Goal: Task Accomplishment & Management: Manage account settings

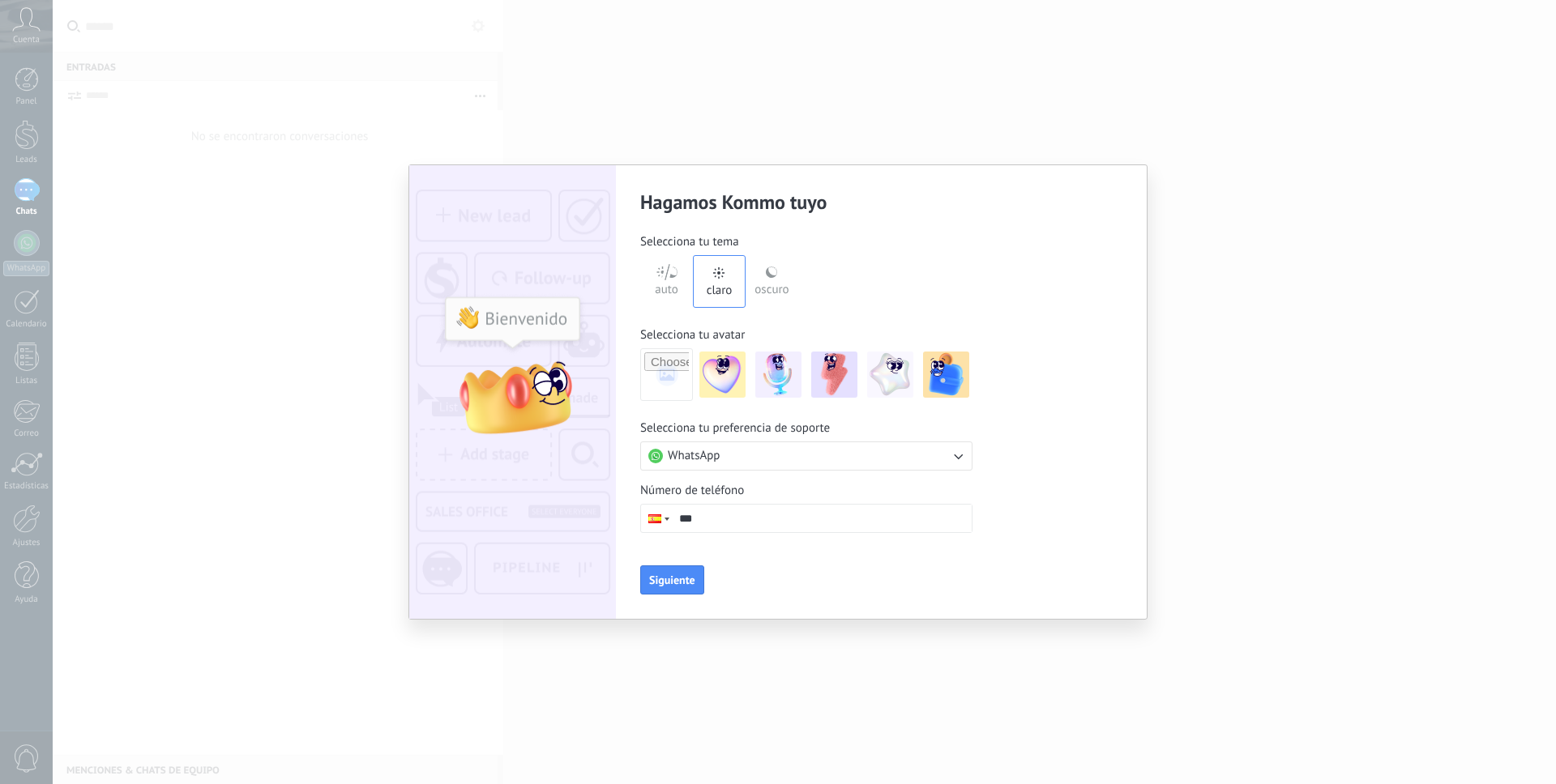
click at [715, 523] on input "***" at bounding box center [822, 519] width 300 height 28
click at [659, 519] on div at bounding box center [655, 519] width 13 height 9
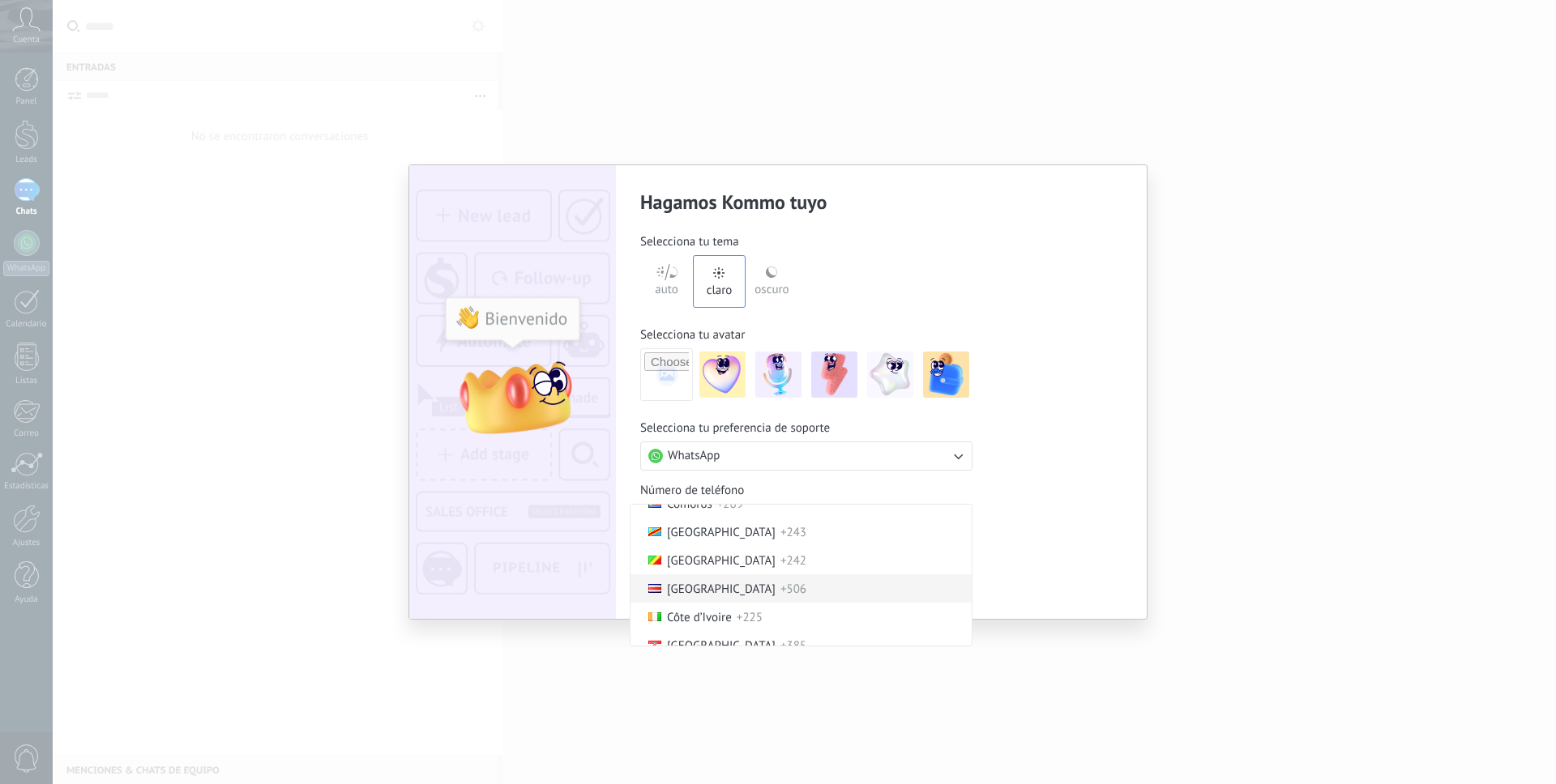
scroll to position [1156, 0]
click at [757, 580] on li "[GEOGRAPHIC_DATA] +506" at bounding box center [801, 582] width 341 height 29
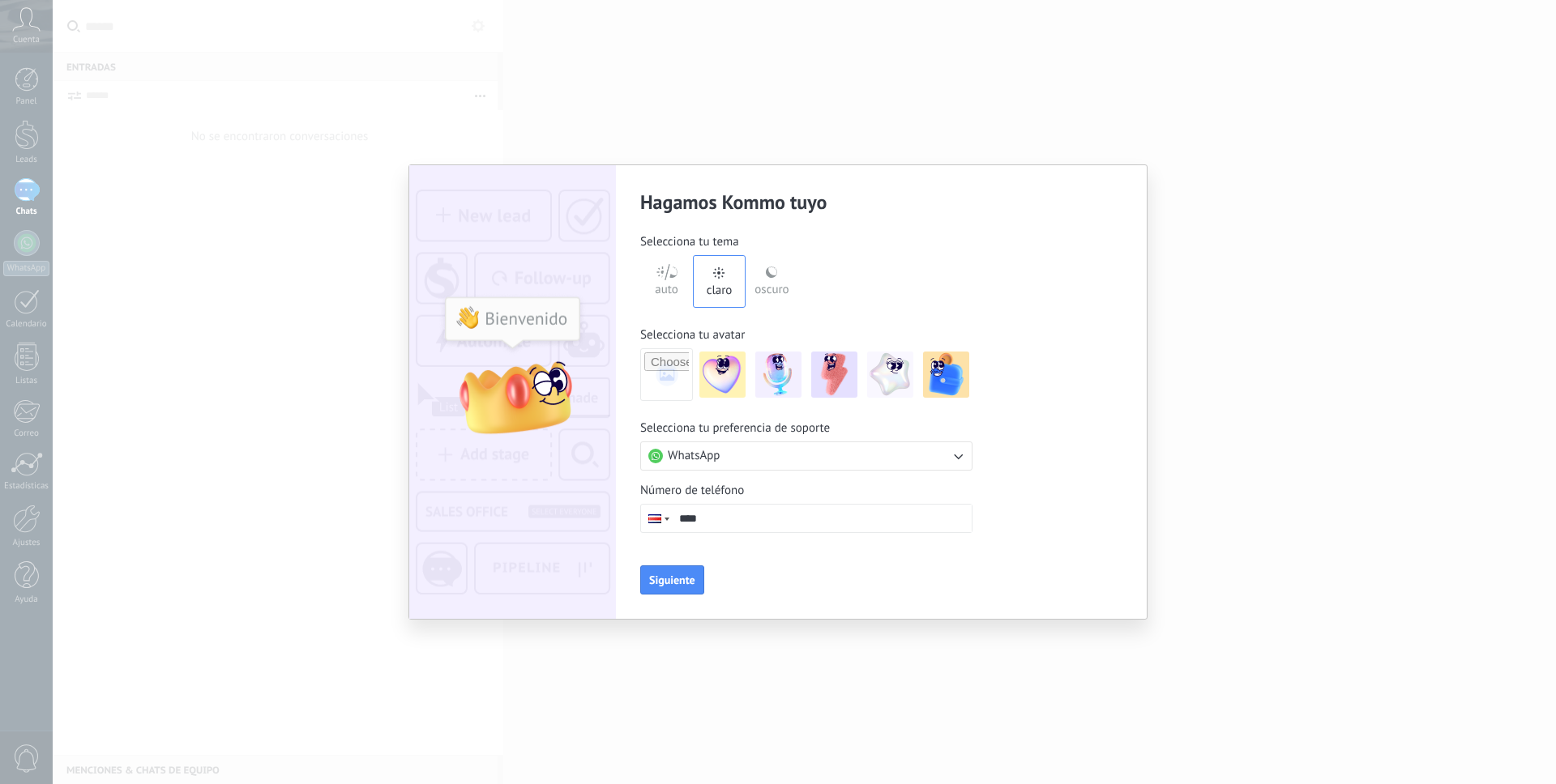
click at [656, 366] on input "file" at bounding box center [666, 374] width 44 height 44
type input "**********"
click at [819, 519] on input "***" at bounding box center [822, 519] width 300 height 28
type input "**********"
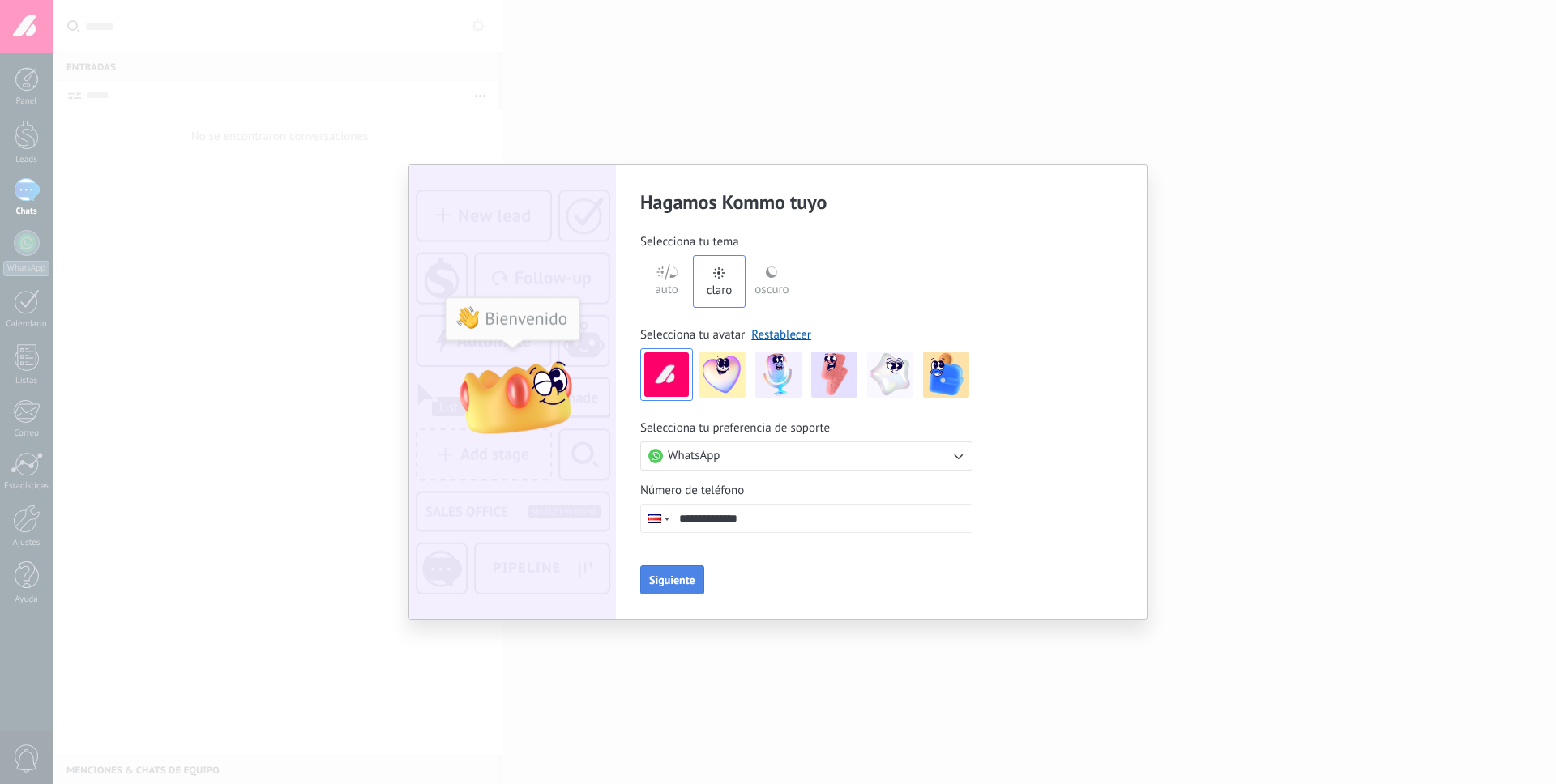
click at [669, 572] on button "Siguiente" at bounding box center [672, 580] width 64 height 29
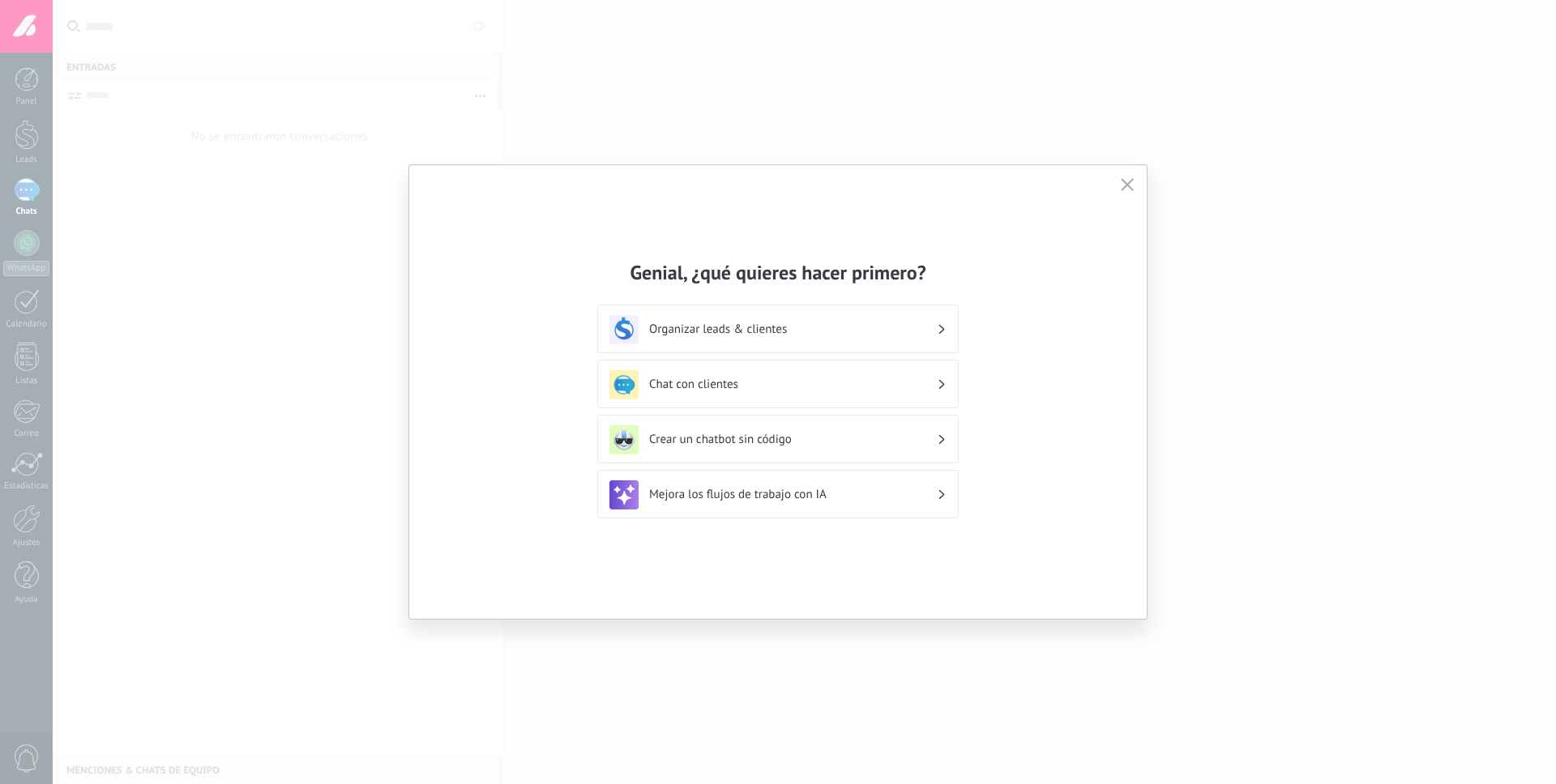
click at [822, 322] on h3 "Organizar leads & clientes" at bounding box center [792, 329] width 288 height 16
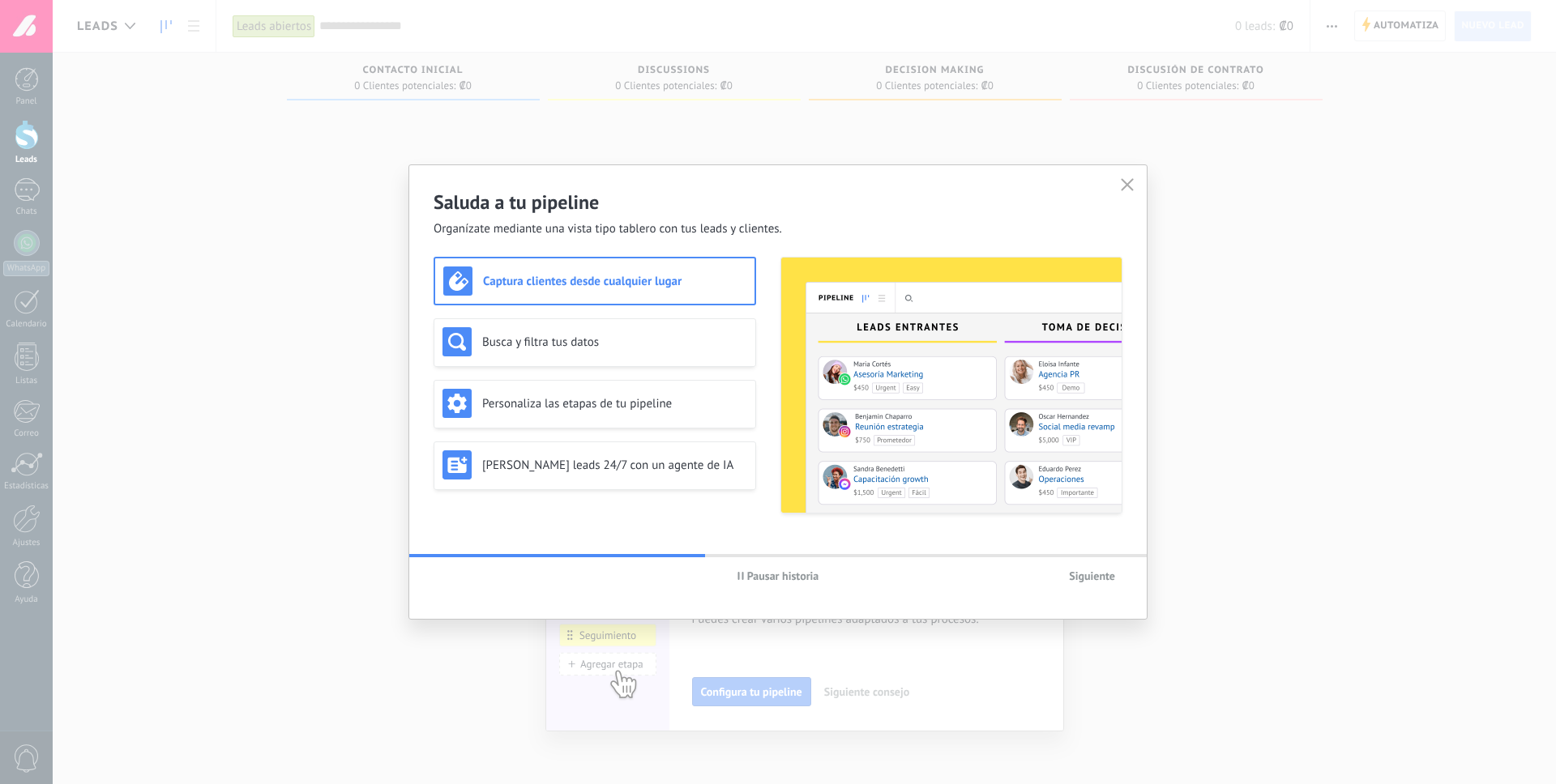
click at [596, 262] on div "Captura clientes desde cualquier lugar" at bounding box center [595, 280] width 323 height 48
click at [1135, 185] on button "button" at bounding box center [1127, 186] width 21 height 23
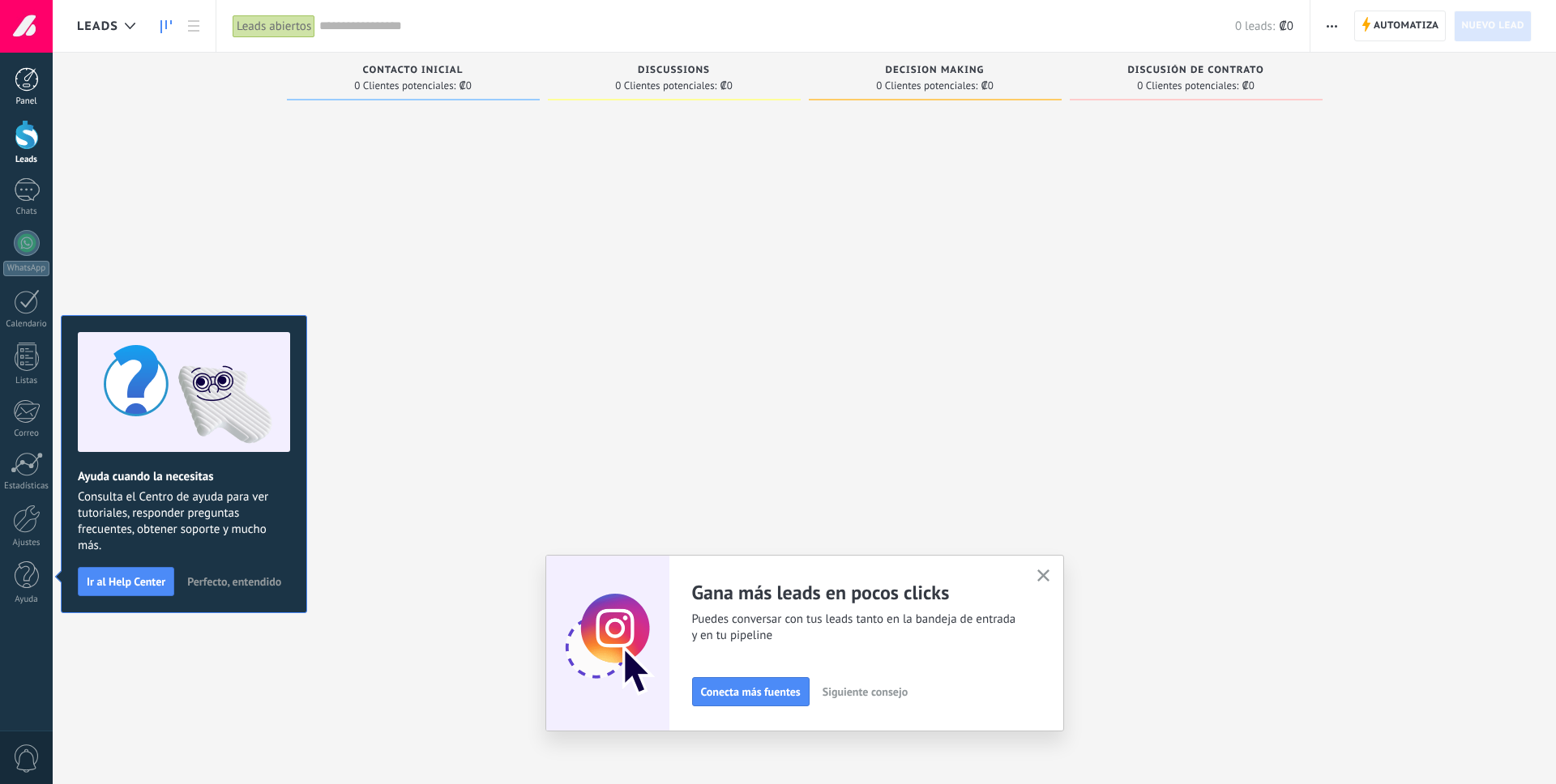
click at [29, 88] on div at bounding box center [27, 79] width 25 height 25
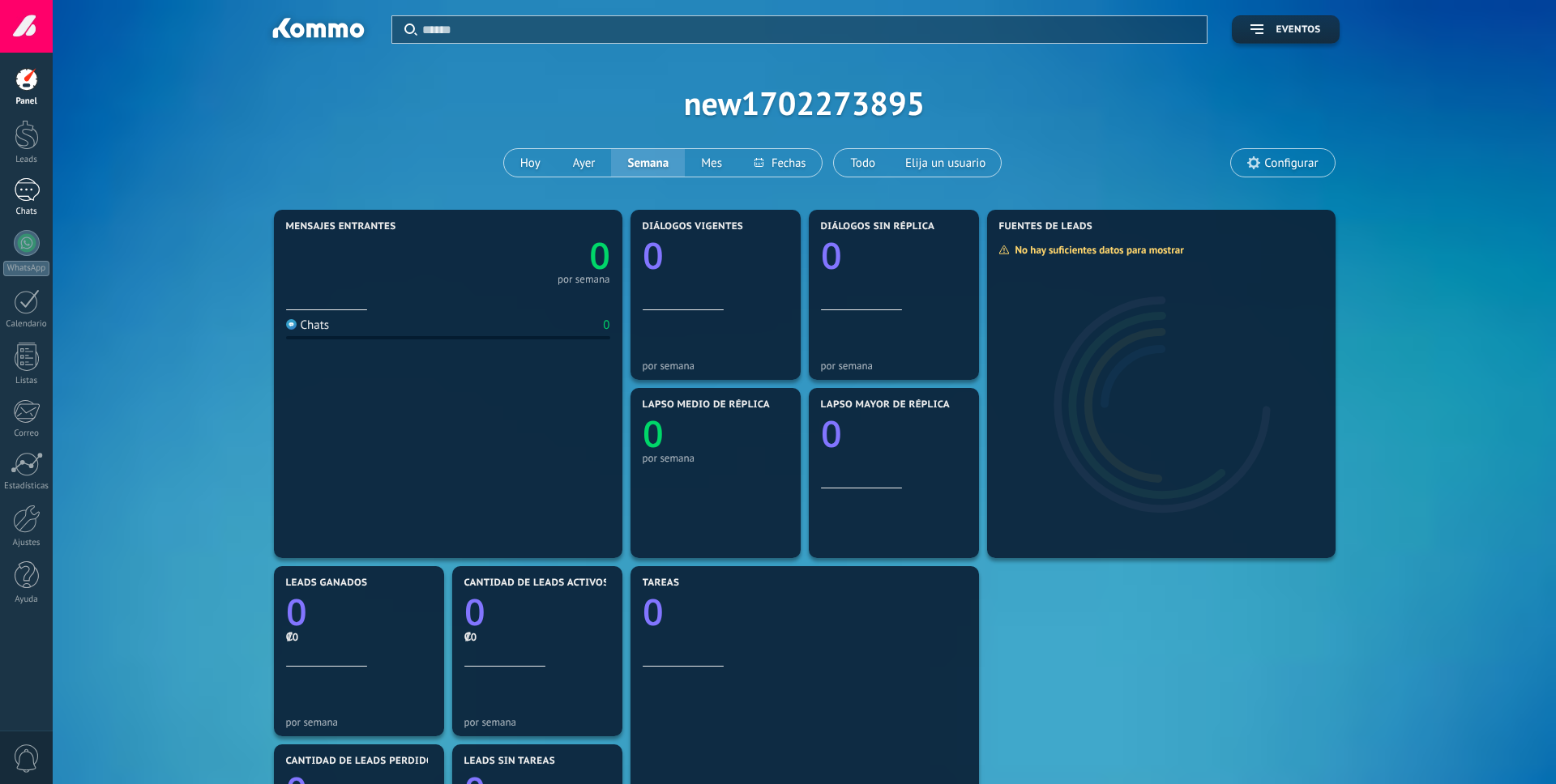
click at [29, 194] on div at bounding box center [27, 190] width 26 height 24
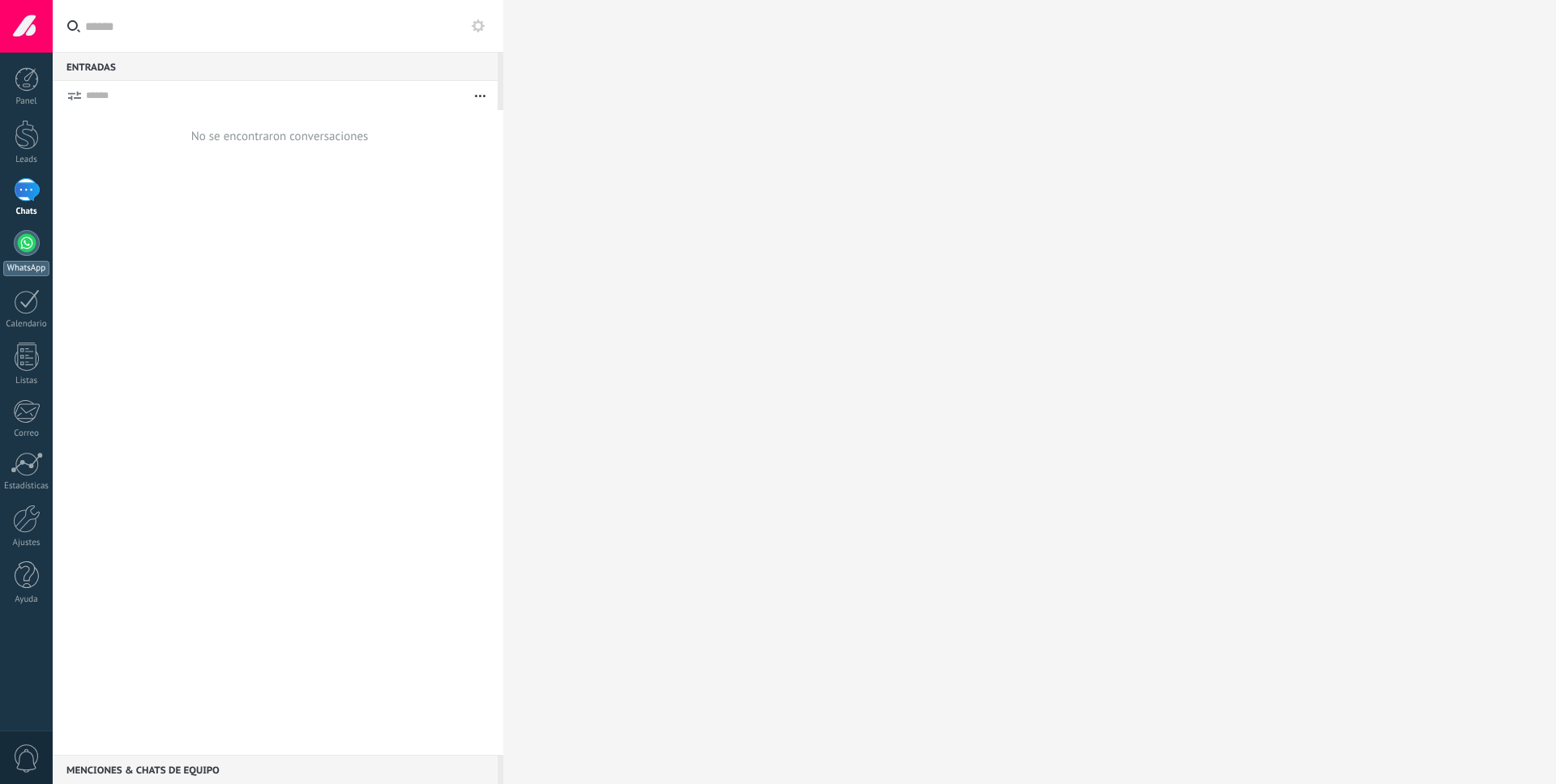
click at [26, 253] on div at bounding box center [27, 243] width 26 height 26
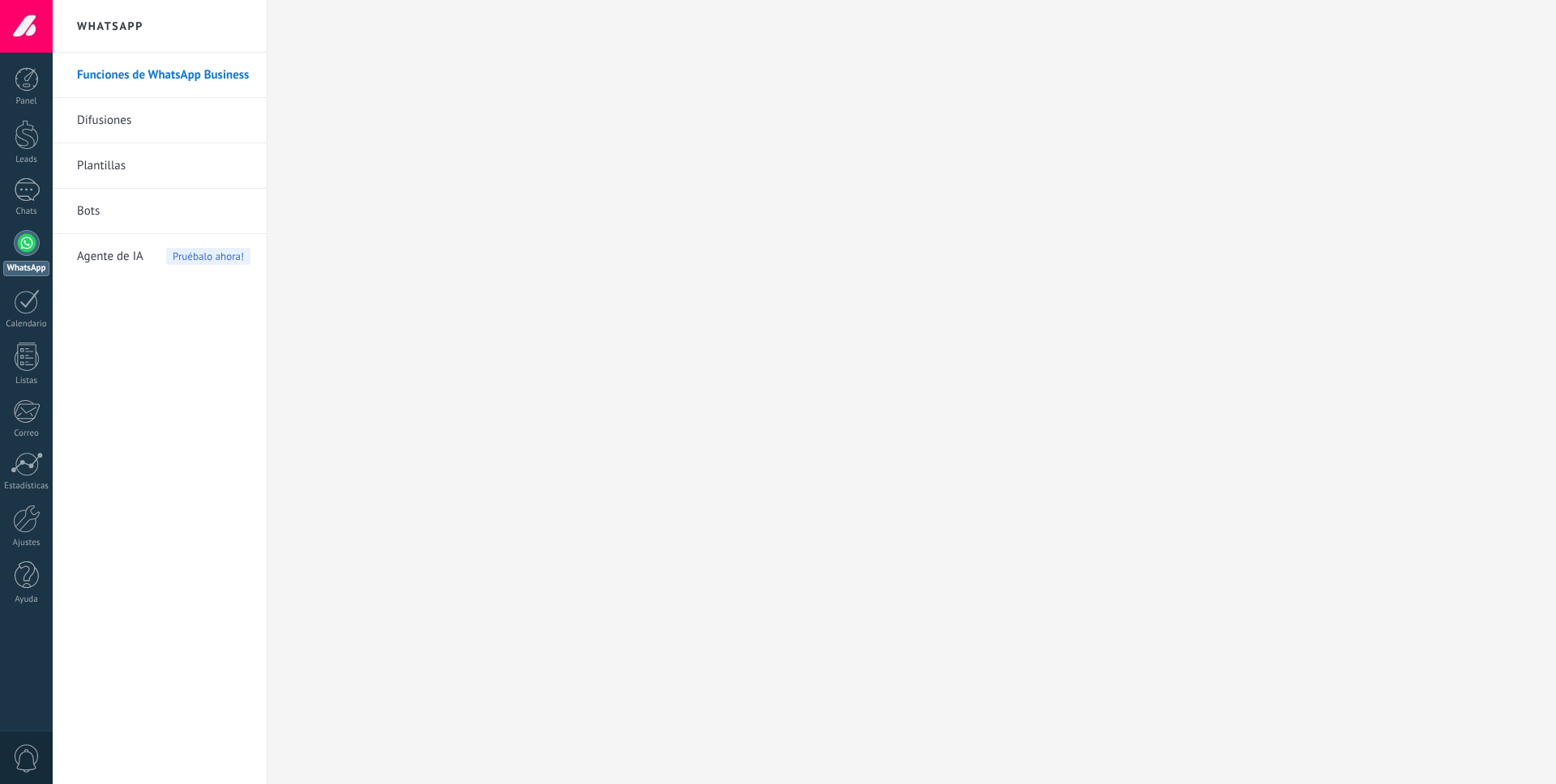
click at [32, 33] on div at bounding box center [26, 26] width 52 height 52
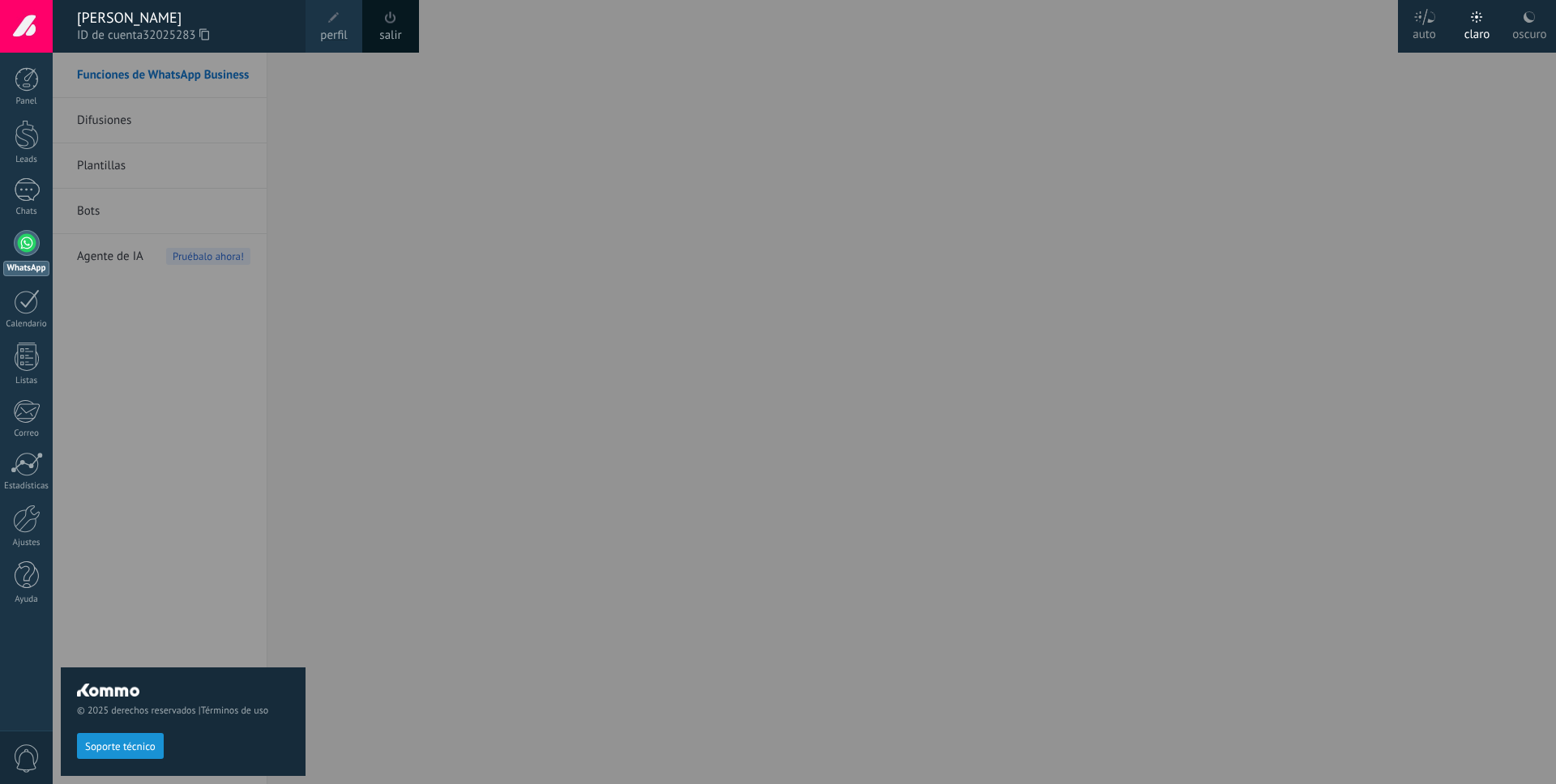
click at [203, 33] on use at bounding box center [204, 34] width 10 height 11
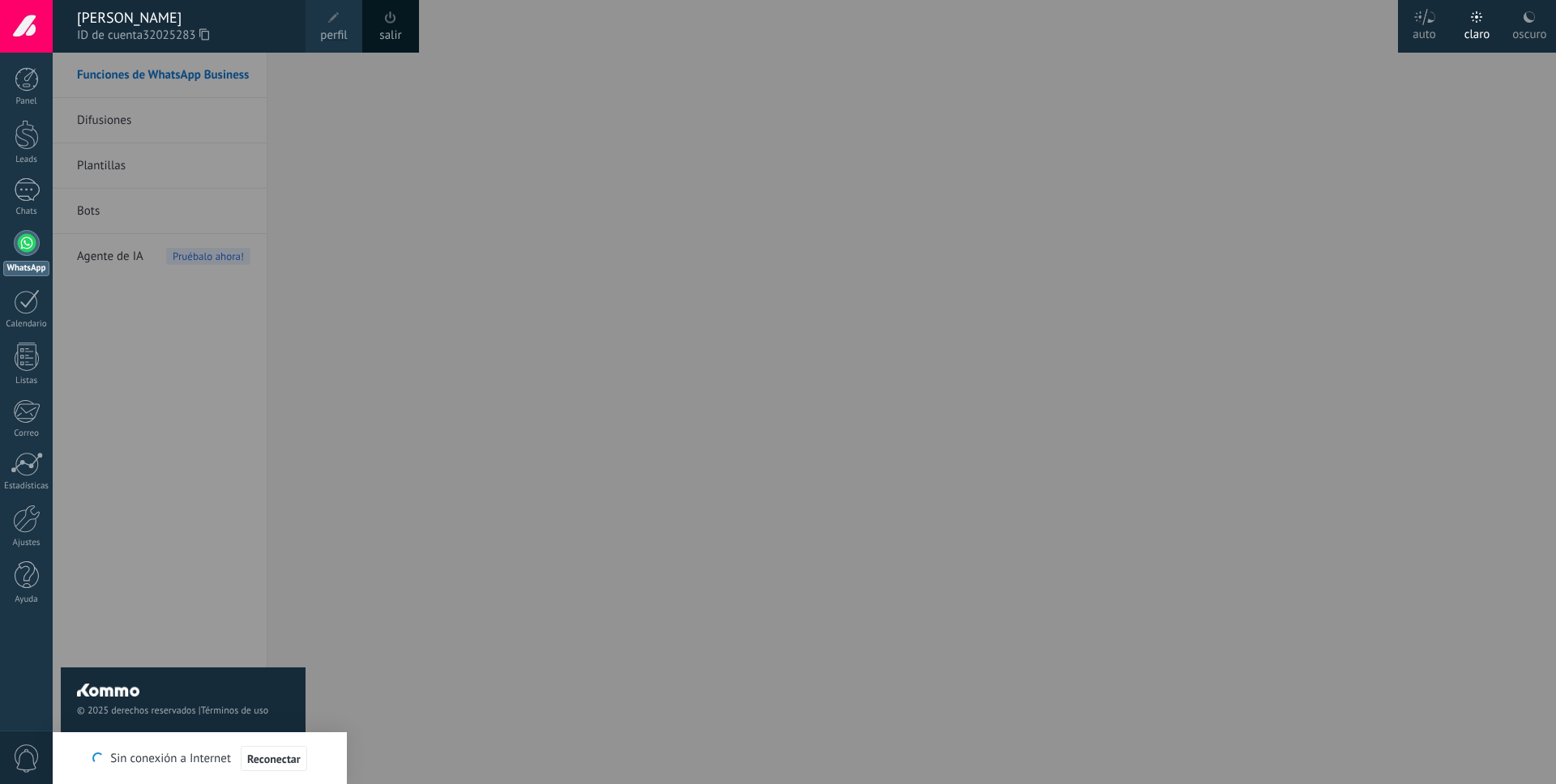
click at [181, 369] on div "© 2025 derechos reservados | Términos de uso Soporte técnico" at bounding box center [183, 418] width 245 height 732
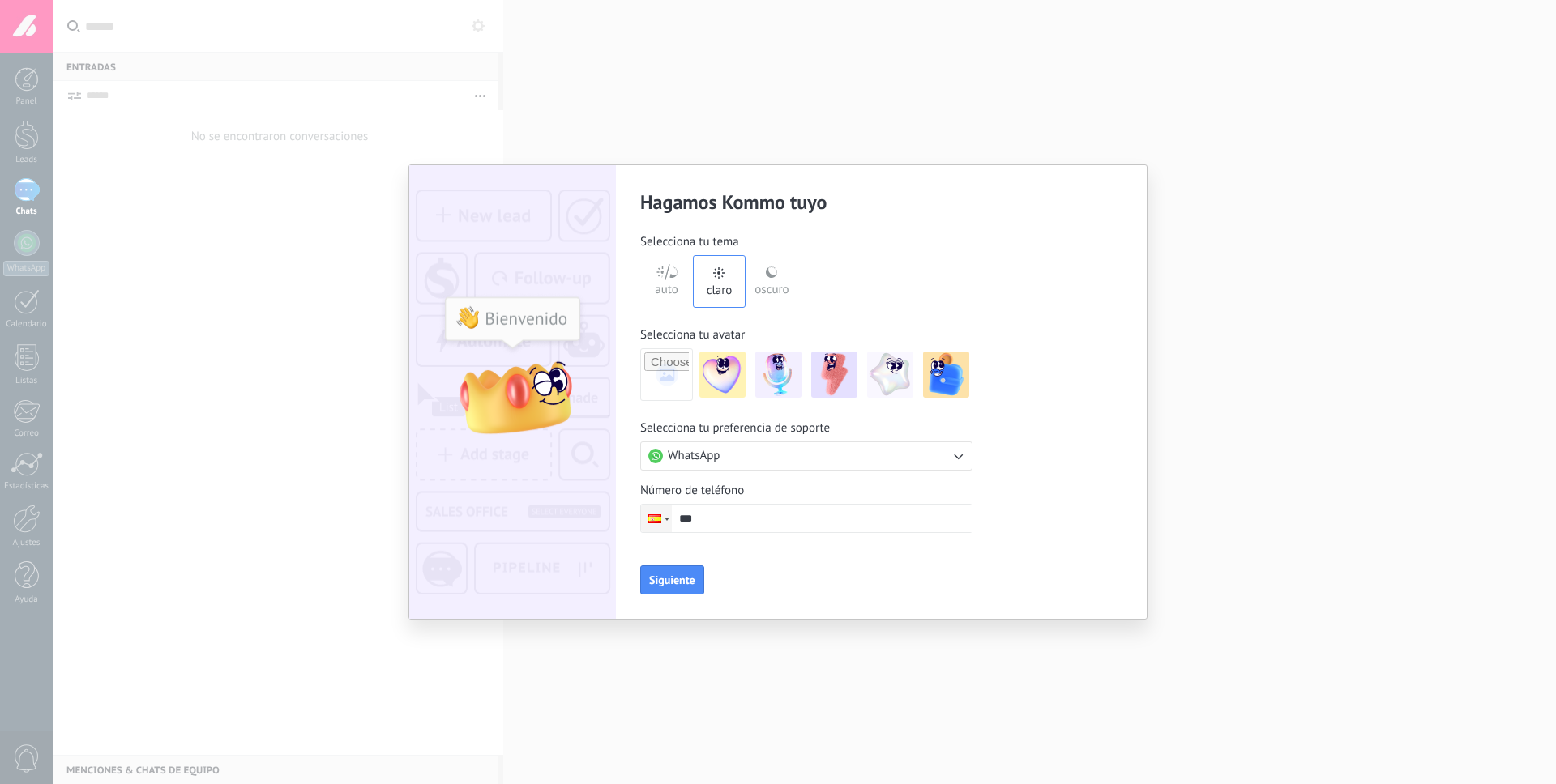
click at [657, 514] on div at bounding box center [655, 519] width 13 height 9
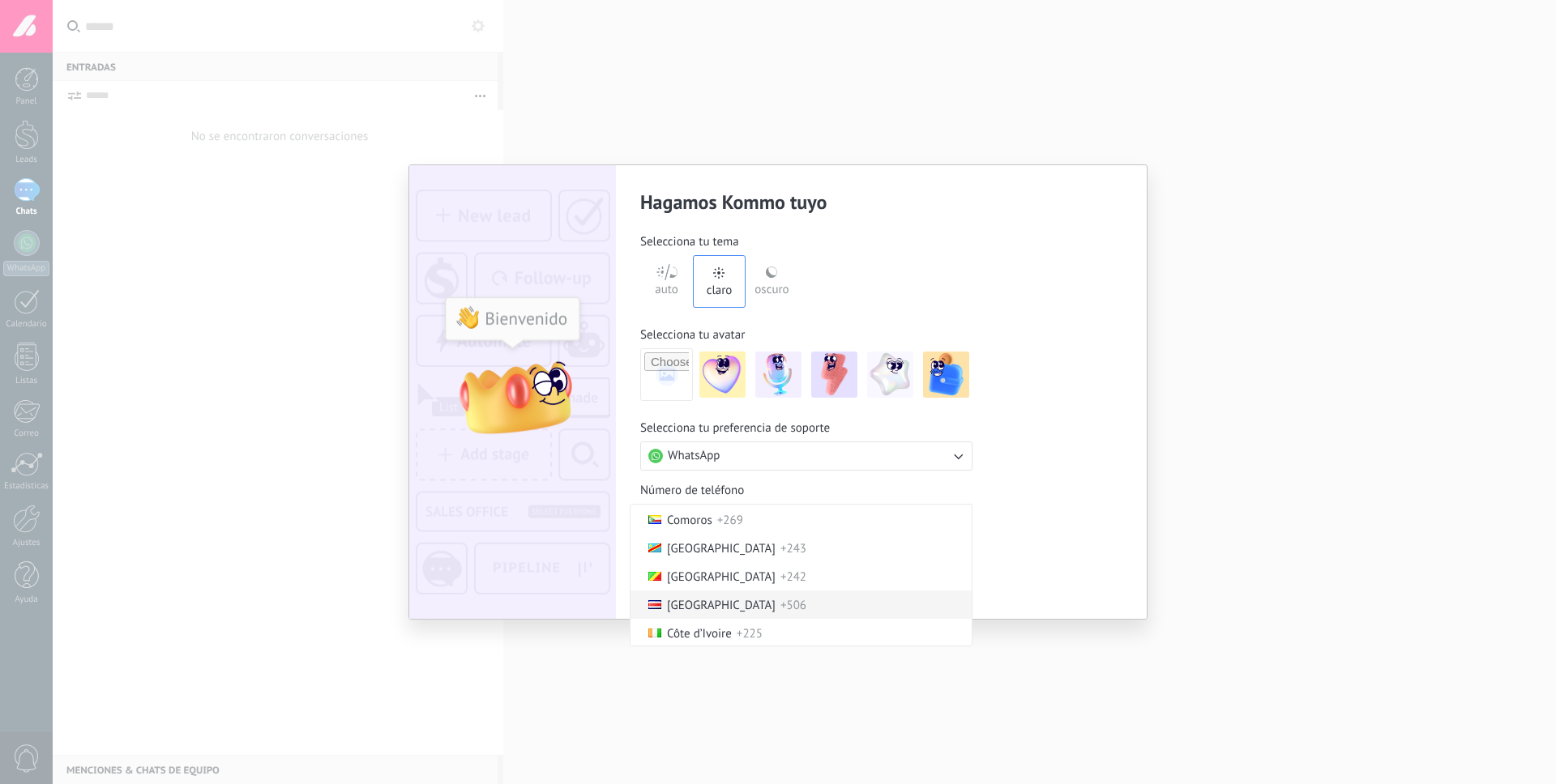
click at [711, 606] on span "[GEOGRAPHIC_DATA]" at bounding box center [721, 605] width 109 height 16
click at [753, 522] on input "****" at bounding box center [822, 519] width 300 height 28
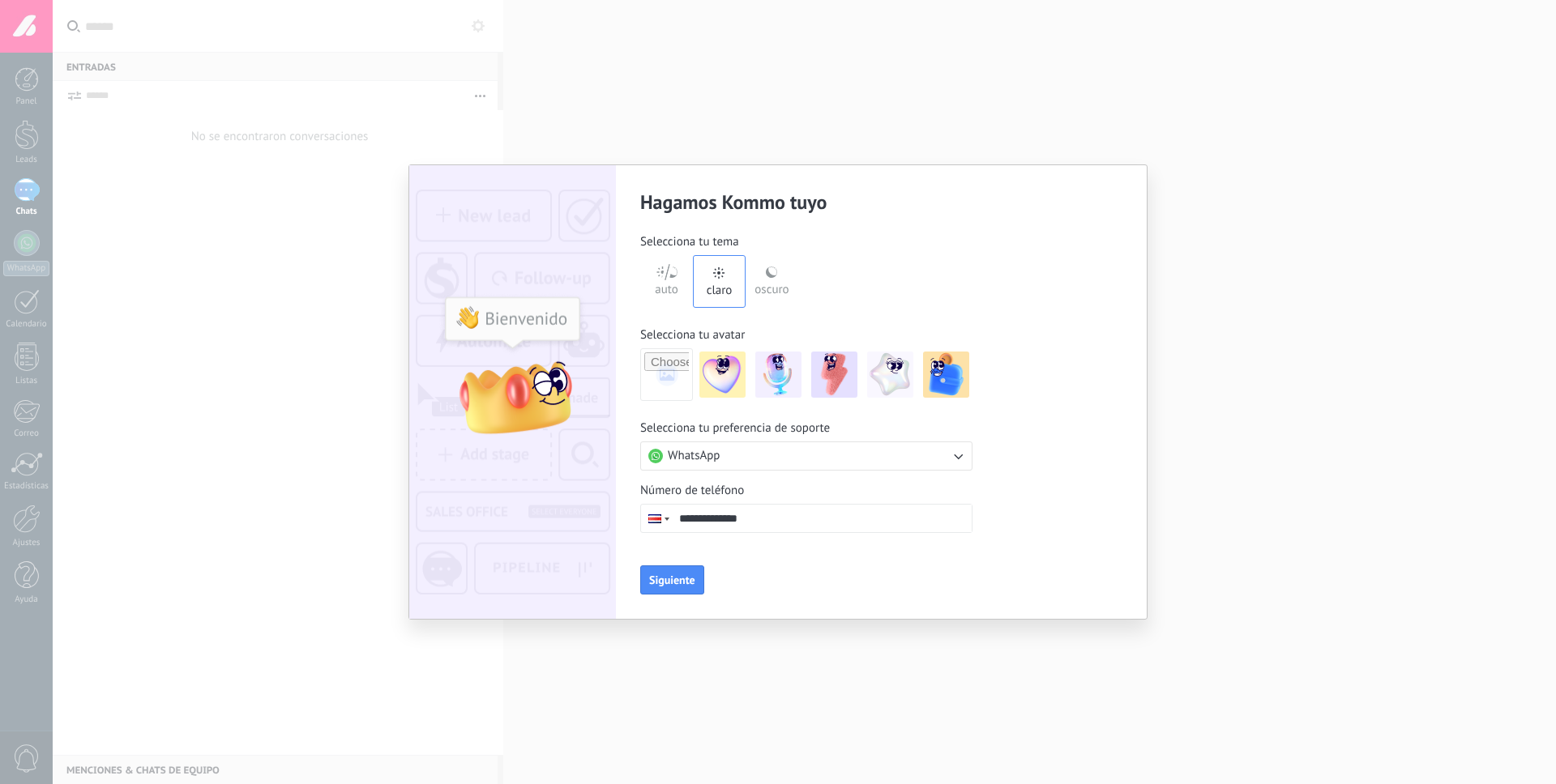
type input "**********"
click at [656, 356] on input "file" at bounding box center [666, 374] width 44 height 44
type input "**********"
click at [686, 586] on span "Siguiente" at bounding box center [672, 580] width 46 height 11
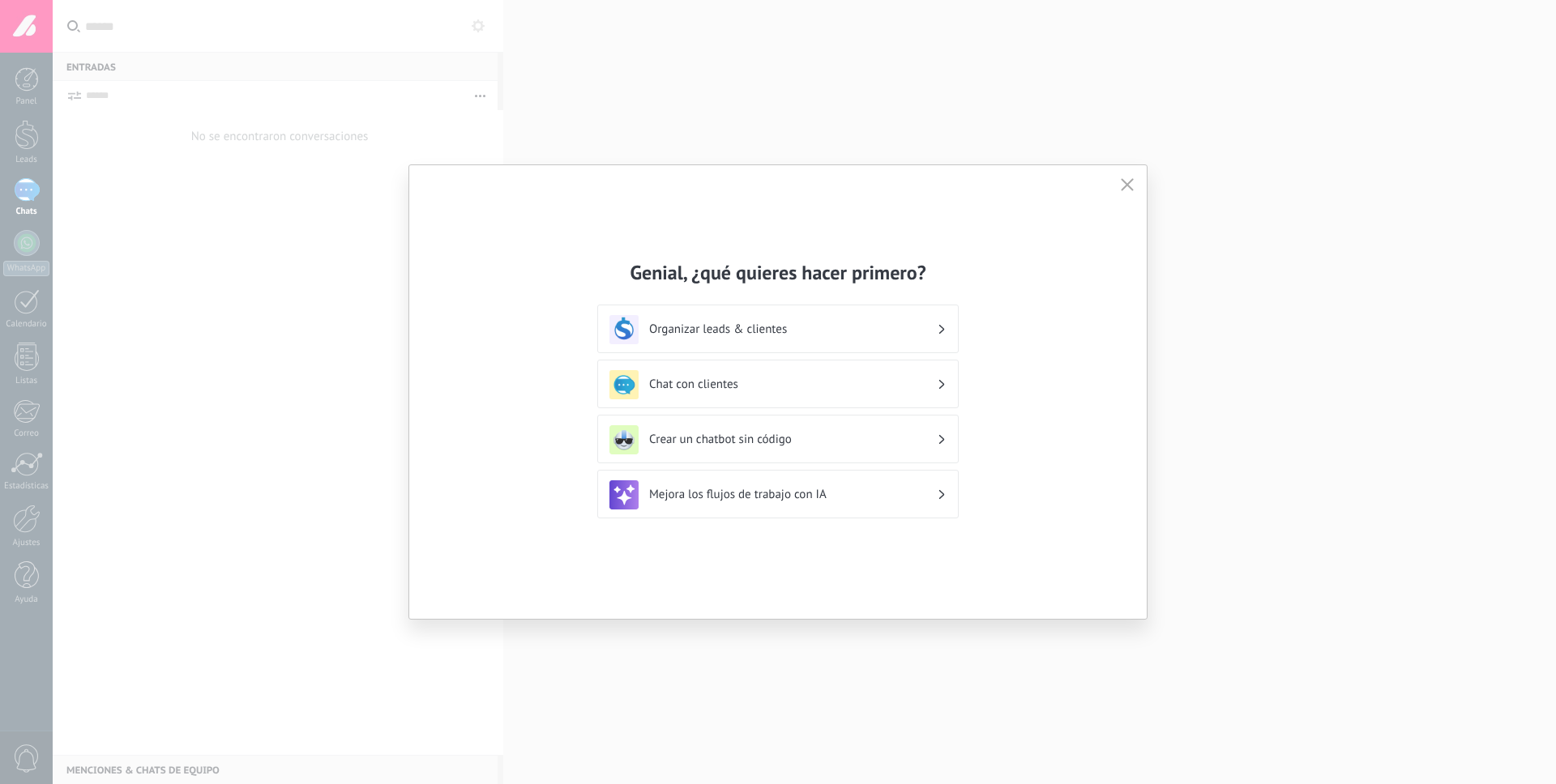
click at [832, 327] on h3 "Organizar leads & clientes" at bounding box center [792, 329] width 288 height 16
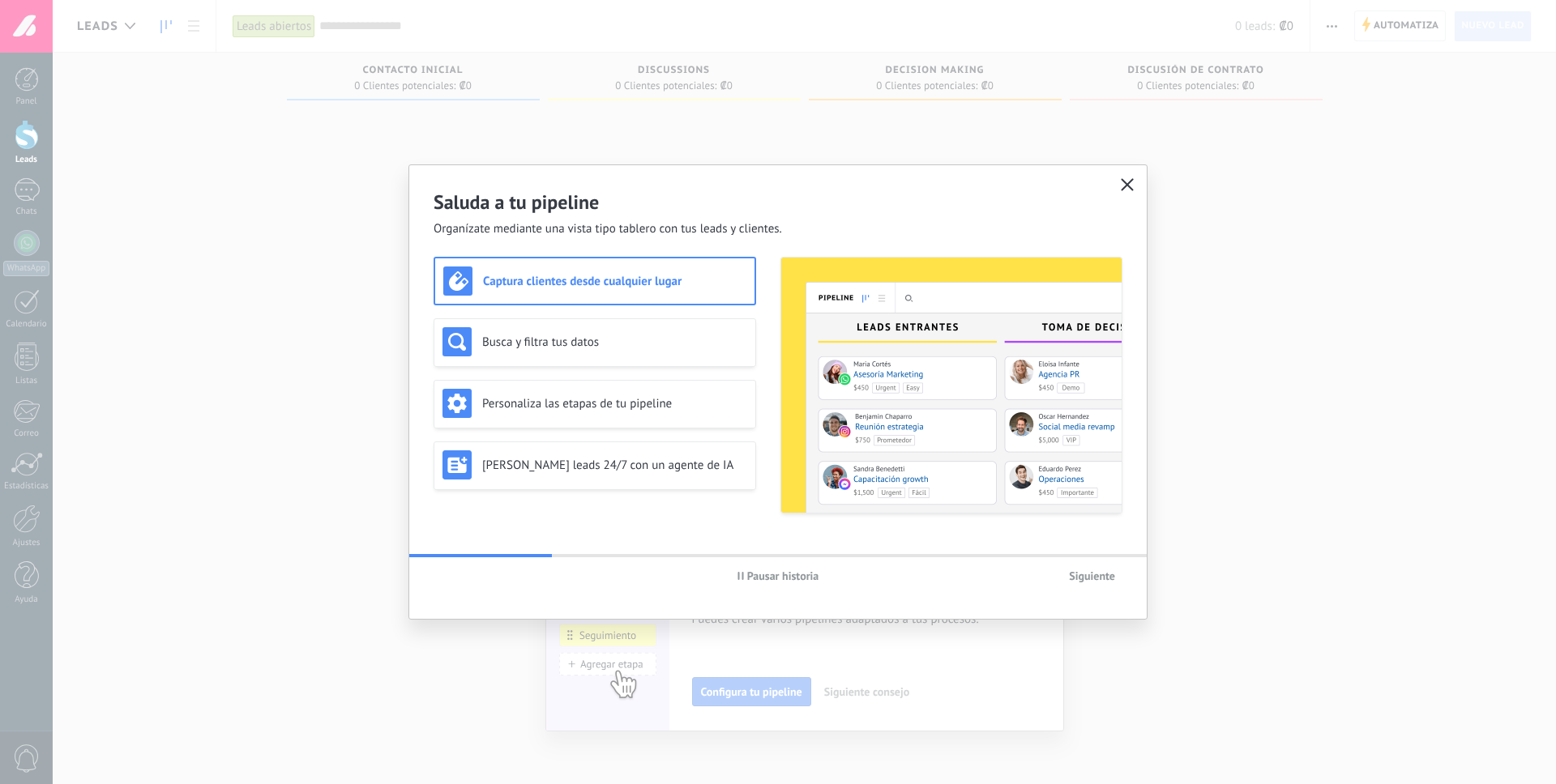
click at [1131, 177] on button "button" at bounding box center [1127, 186] width 21 height 23
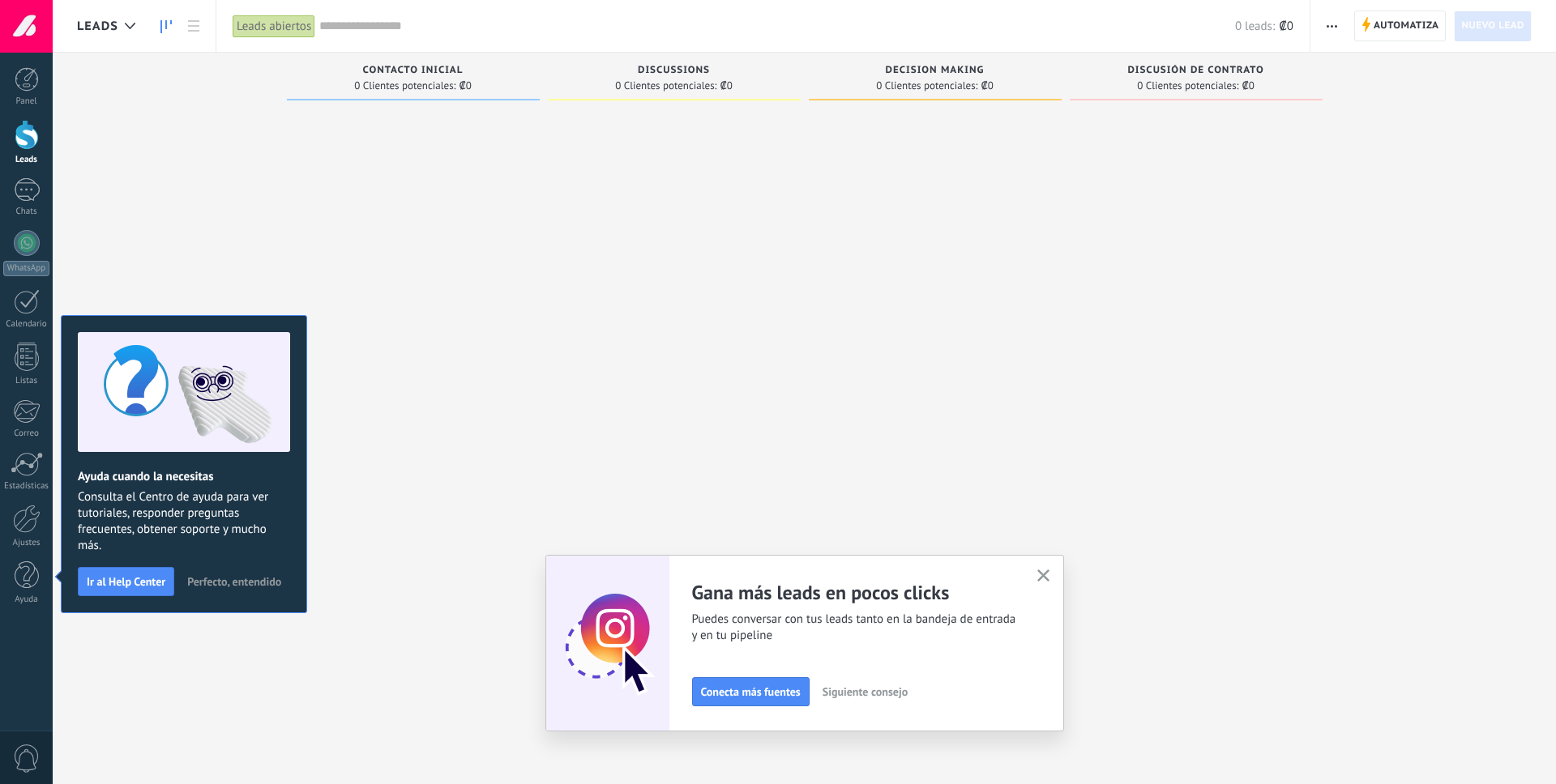
click at [370, 156] on div at bounding box center [413, 394] width 253 height 573
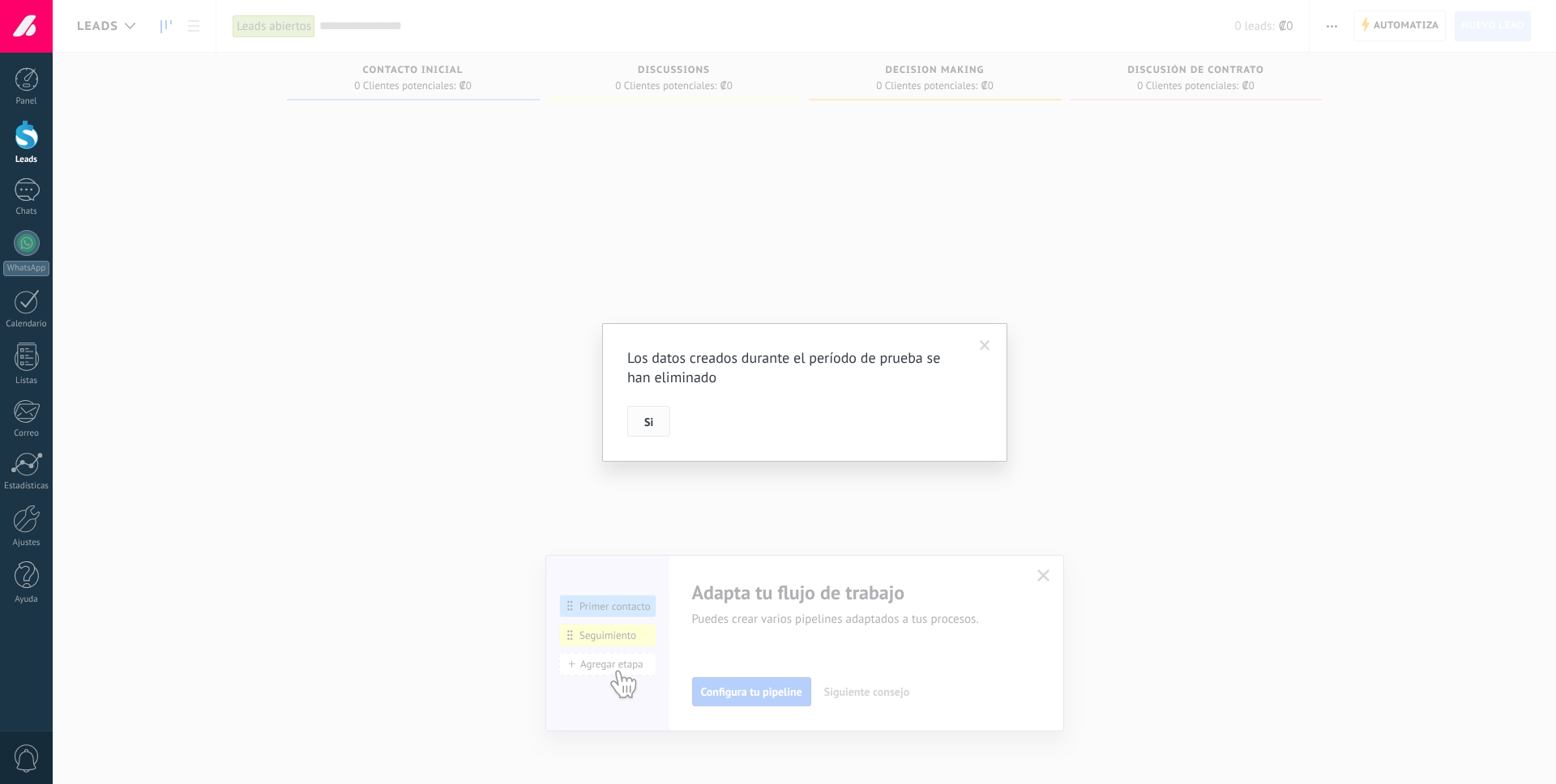
click at [658, 425] on button "Si" at bounding box center [648, 421] width 43 height 31
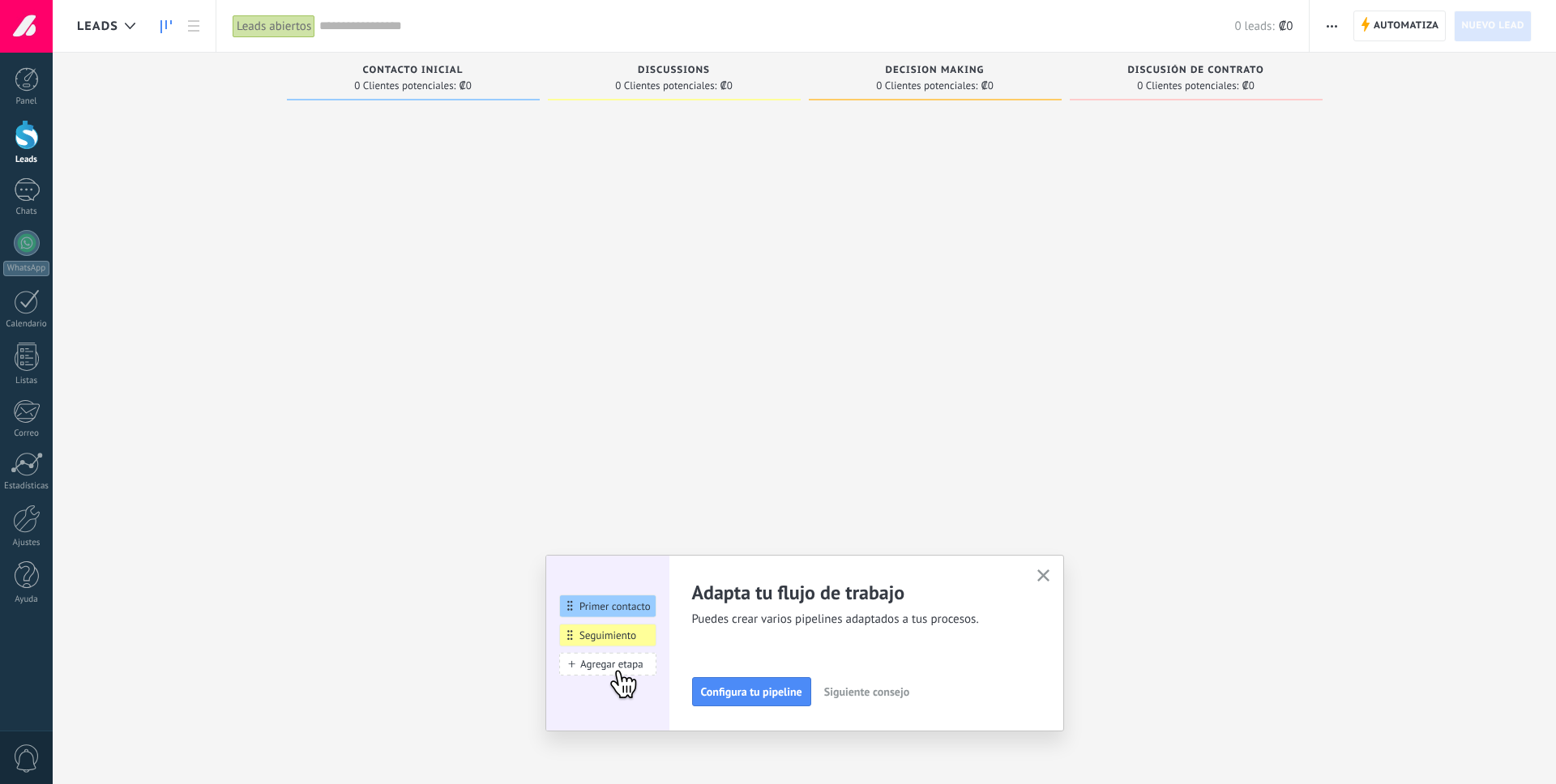
click at [1037, 575] on icon "button" at bounding box center [1043, 575] width 12 height 12
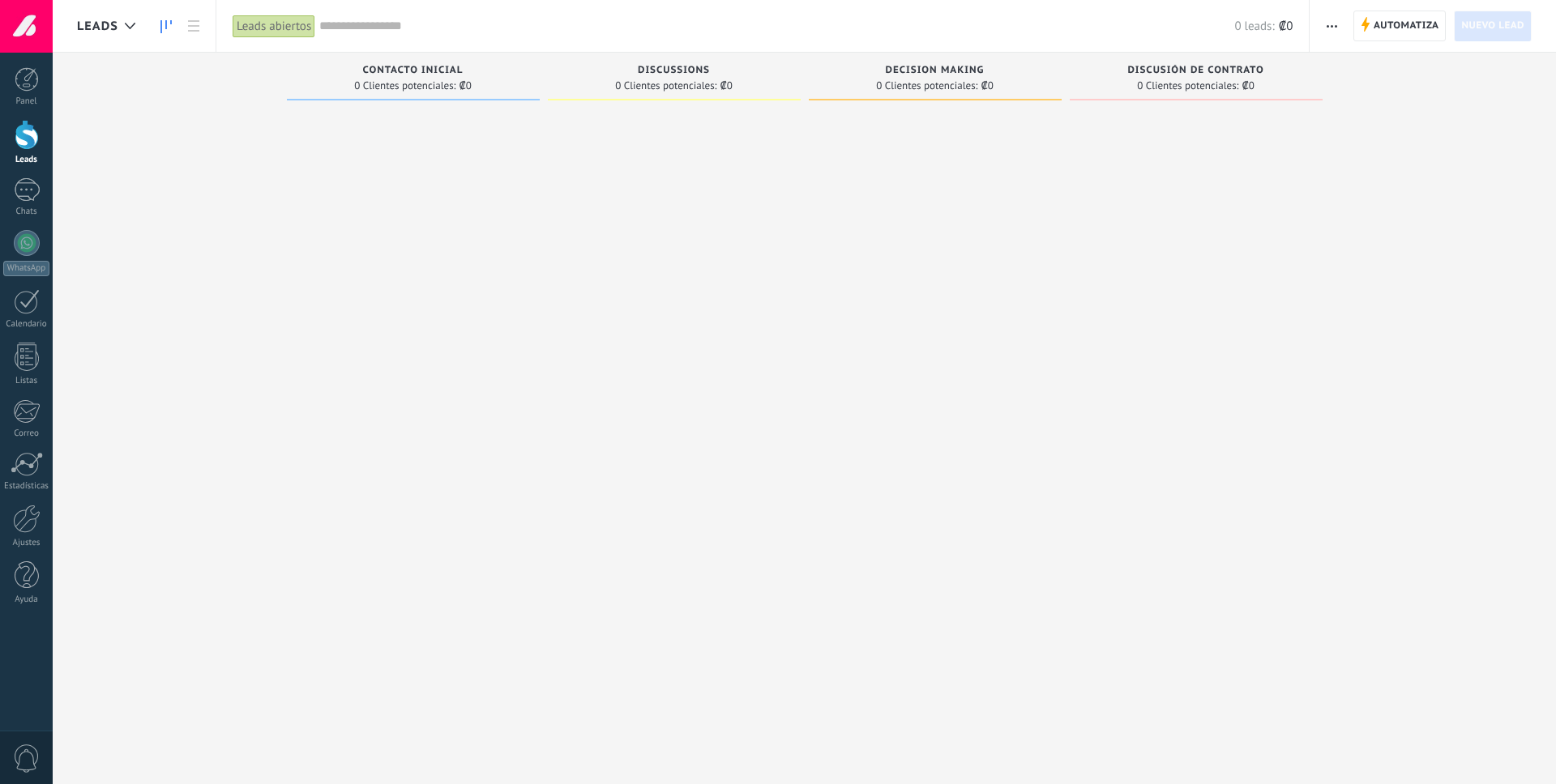
click at [1331, 31] on span "button" at bounding box center [1331, 26] width 11 height 31
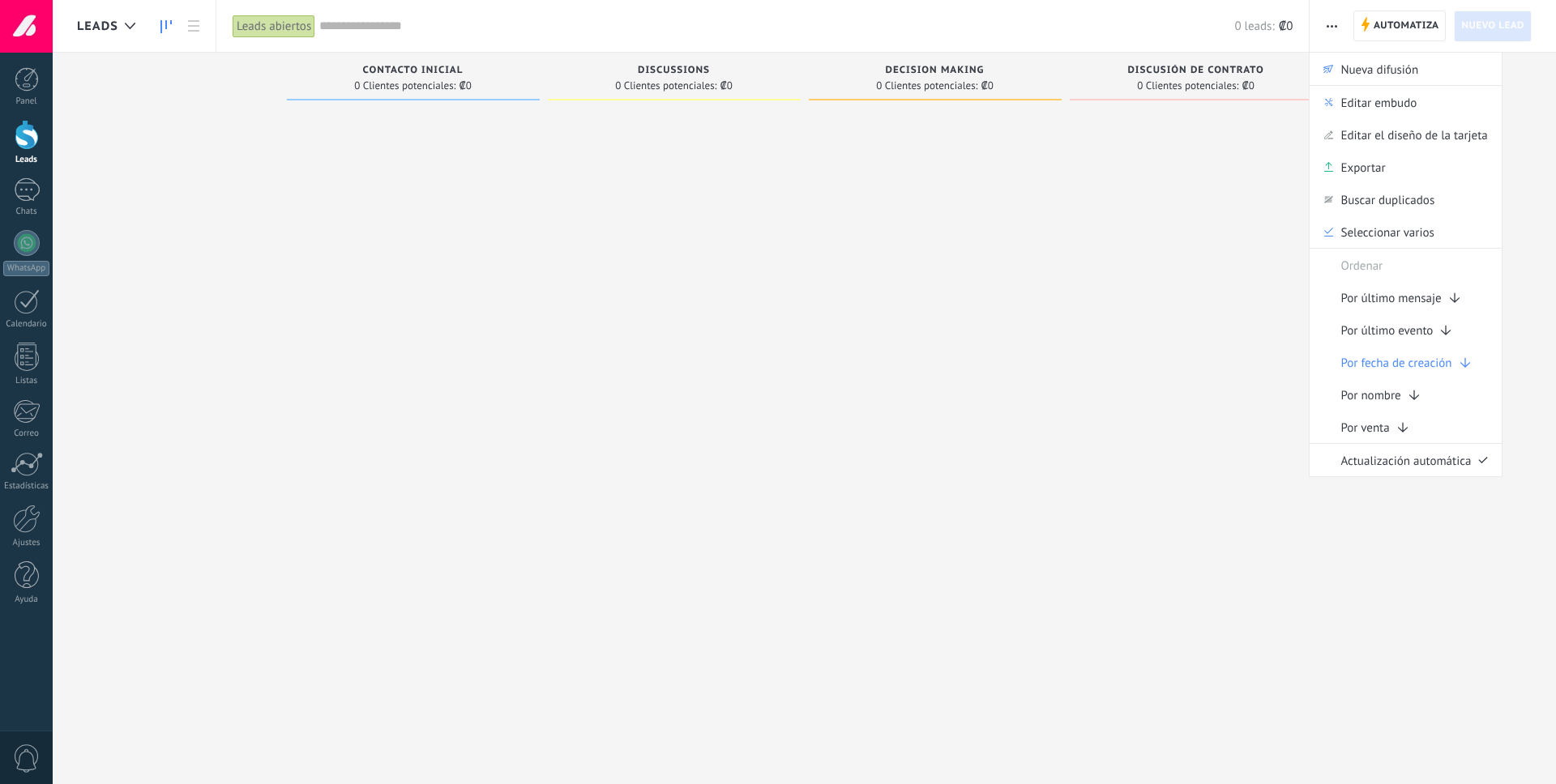
click at [707, 310] on div at bounding box center [674, 394] width 253 height 573
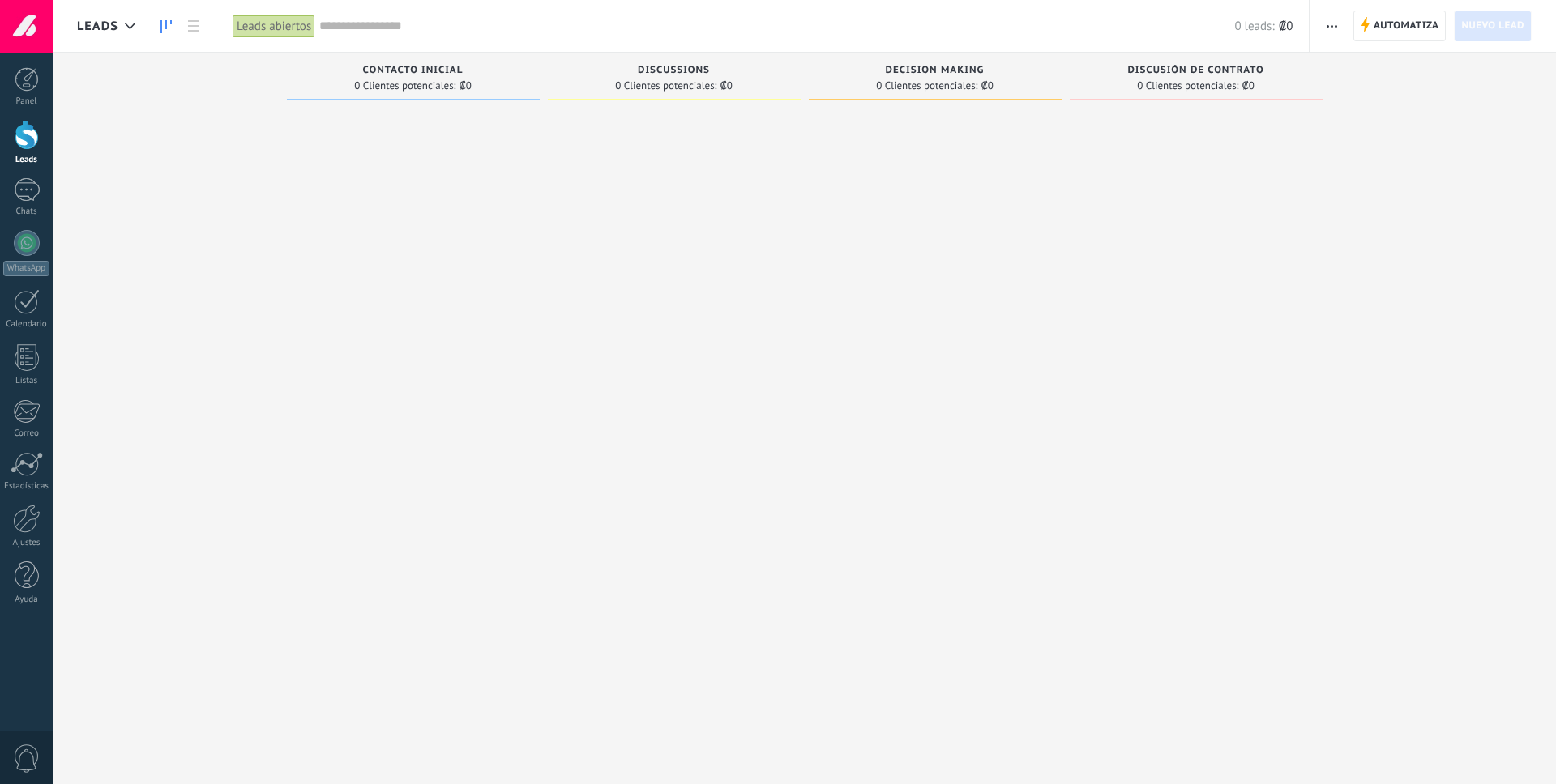
scroll to position [28, 0]
click at [25, 536] on link "Ajustes" at bounding box center [26, 526] width 52 height 43
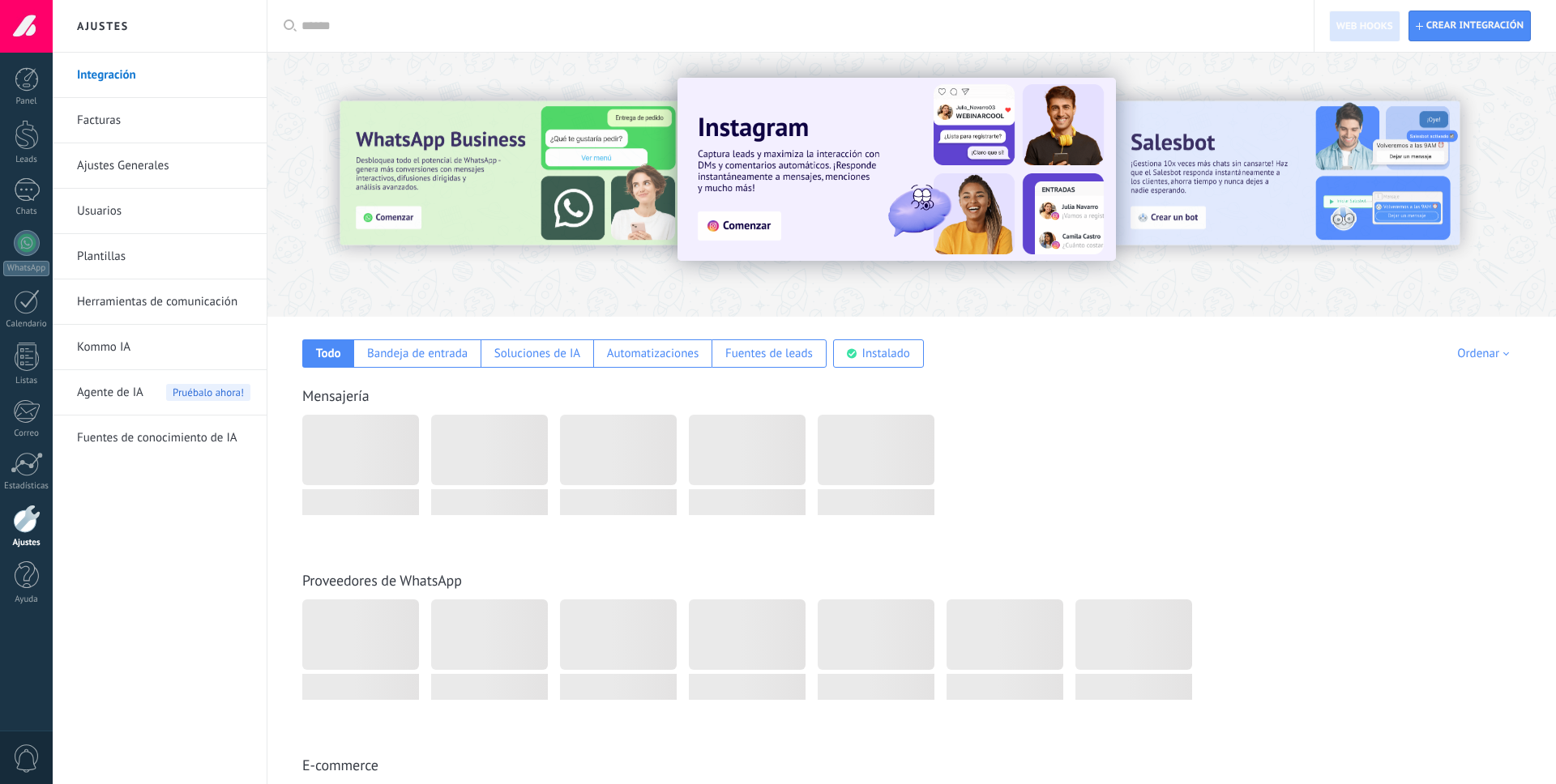
click at [125, 156] on link "Ajustes Generales" at bounding box center [164, 165] width 174 height 45
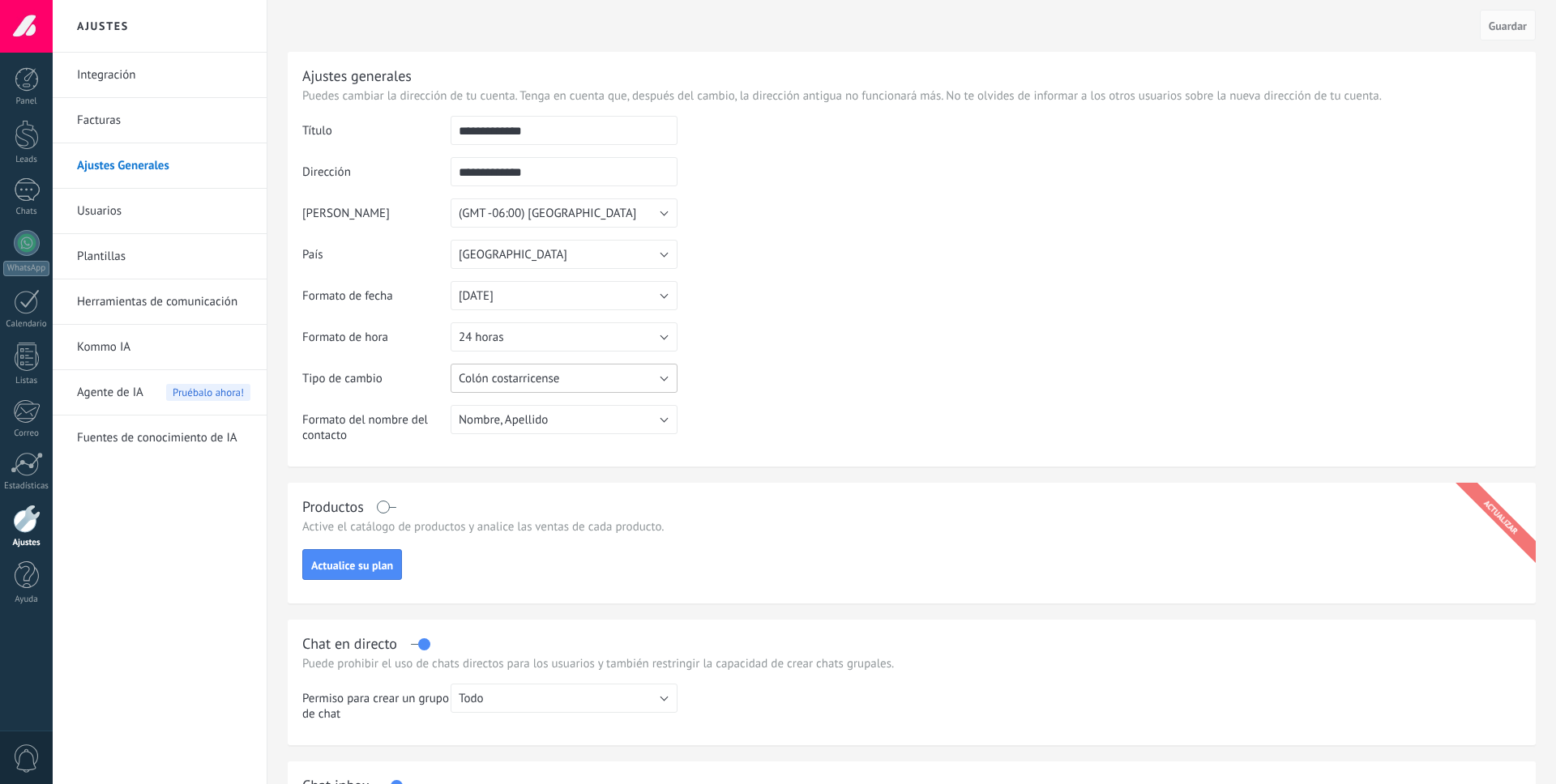
click at [637, 383] on button "Colón costarricense" at bounding box center [564, 378] width 227 height 29
click at [565, 374] on span "Dólar estadounidense" at bounding box center [556, 373] width 231 height 16
click at [538, 336] on button "24 horas" at bounding box center [564, 338] width 227 height 29
click at [527, 363] on span "12 horas" at bounding box center [556, 365] width 231 height 16
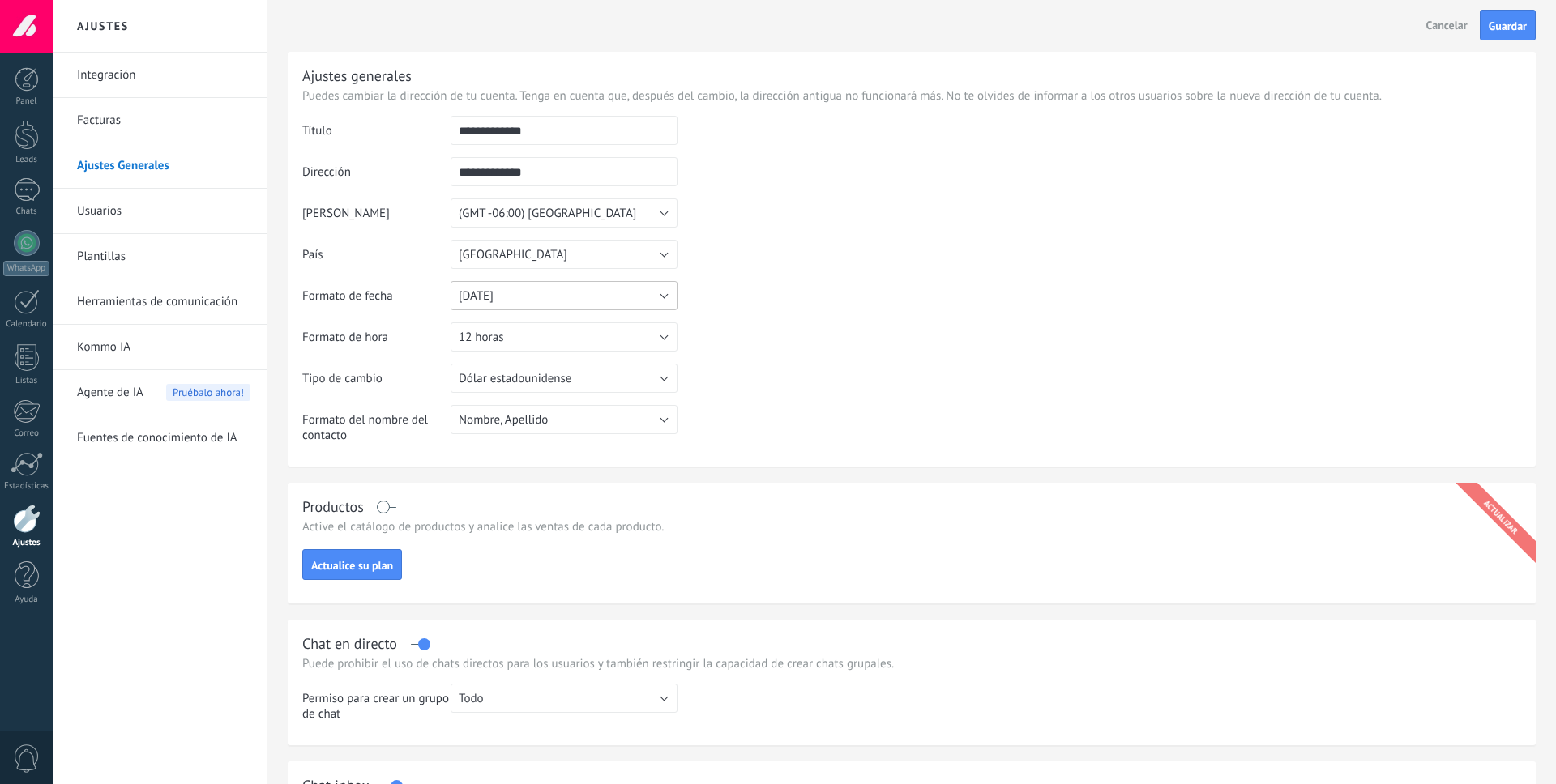
click at [587, 295] on button "31/12/2025" at bounding box center [564, 296] width 227 height 29
click at [578, 323] on span "12/31/2025" at bounding box center [556, 324] width 231 height 16
click at [574, 258] on button "España" at bounding box center [564, 255] width 227 height 29
click at [533, 369] on li "[GEOGRAPHIC_DATA]" at bounding box center [559, 378] width 236 height 28
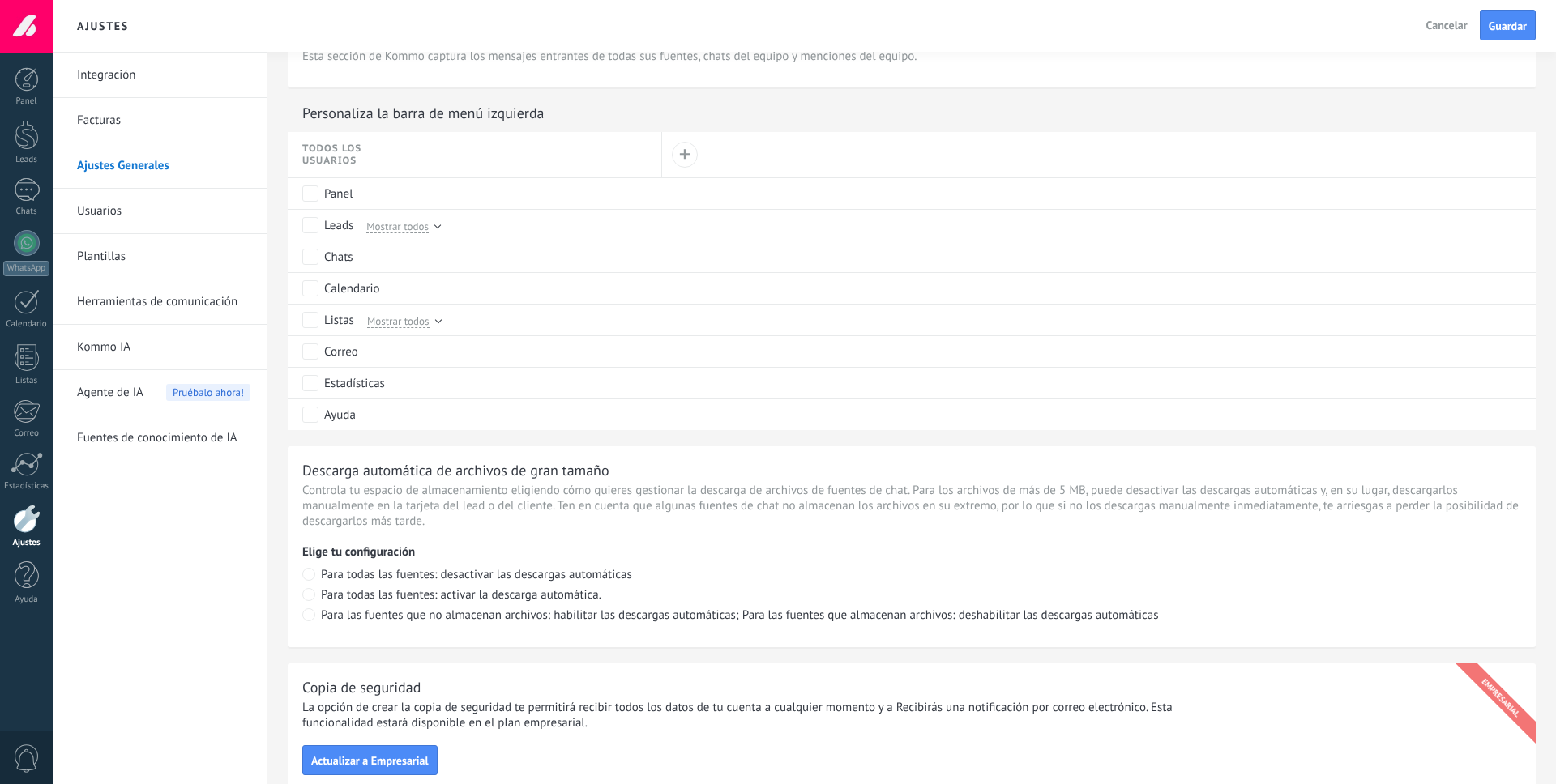
scroll to position [750, 0]
click at [1509, 29] on span "Guardar" at bounding box center [1508, 26] width 38 height 11
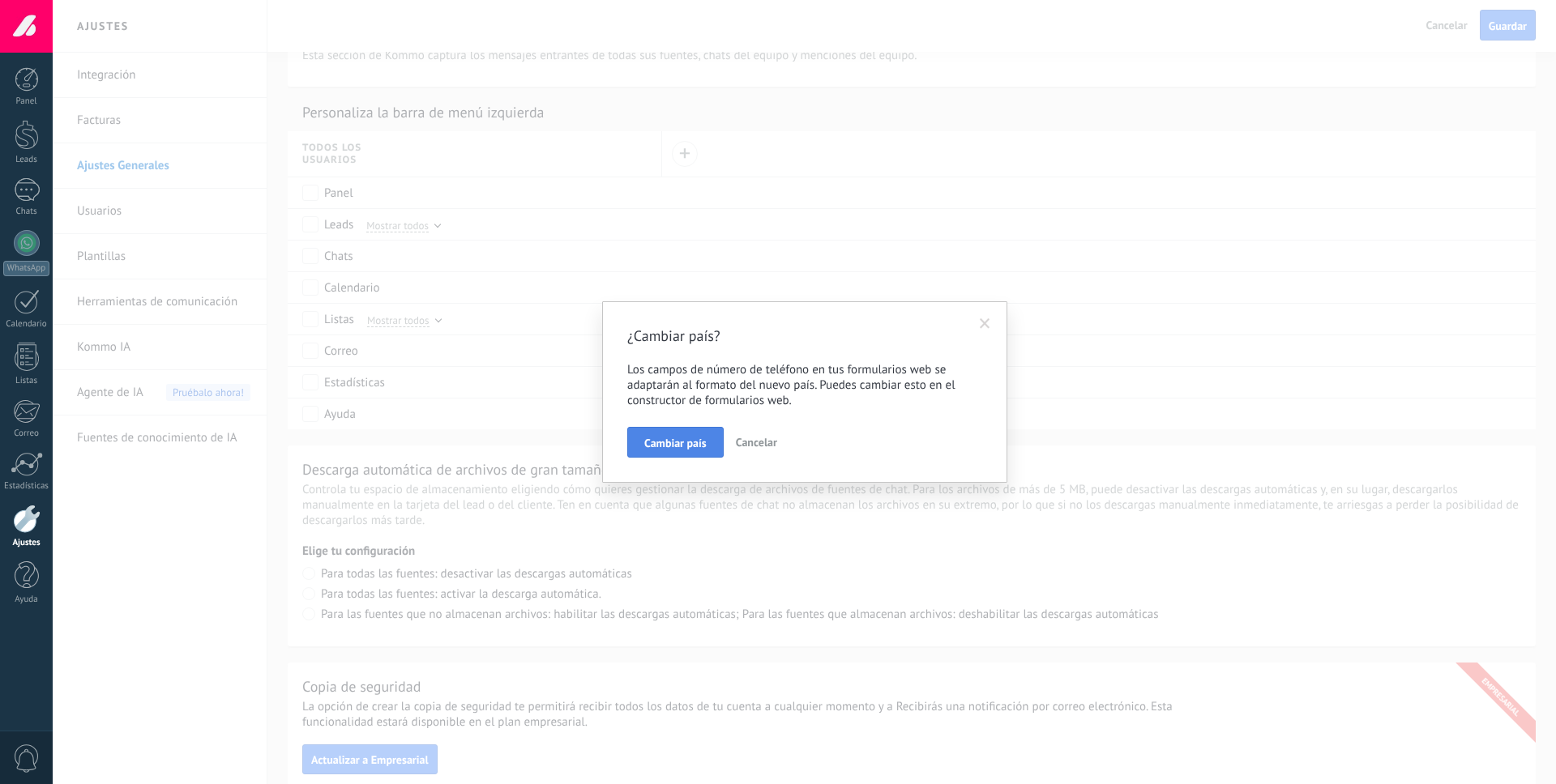
click at [687, 446] on span "Cambiar país" at bounding box center [675, 443] width 62 height 11
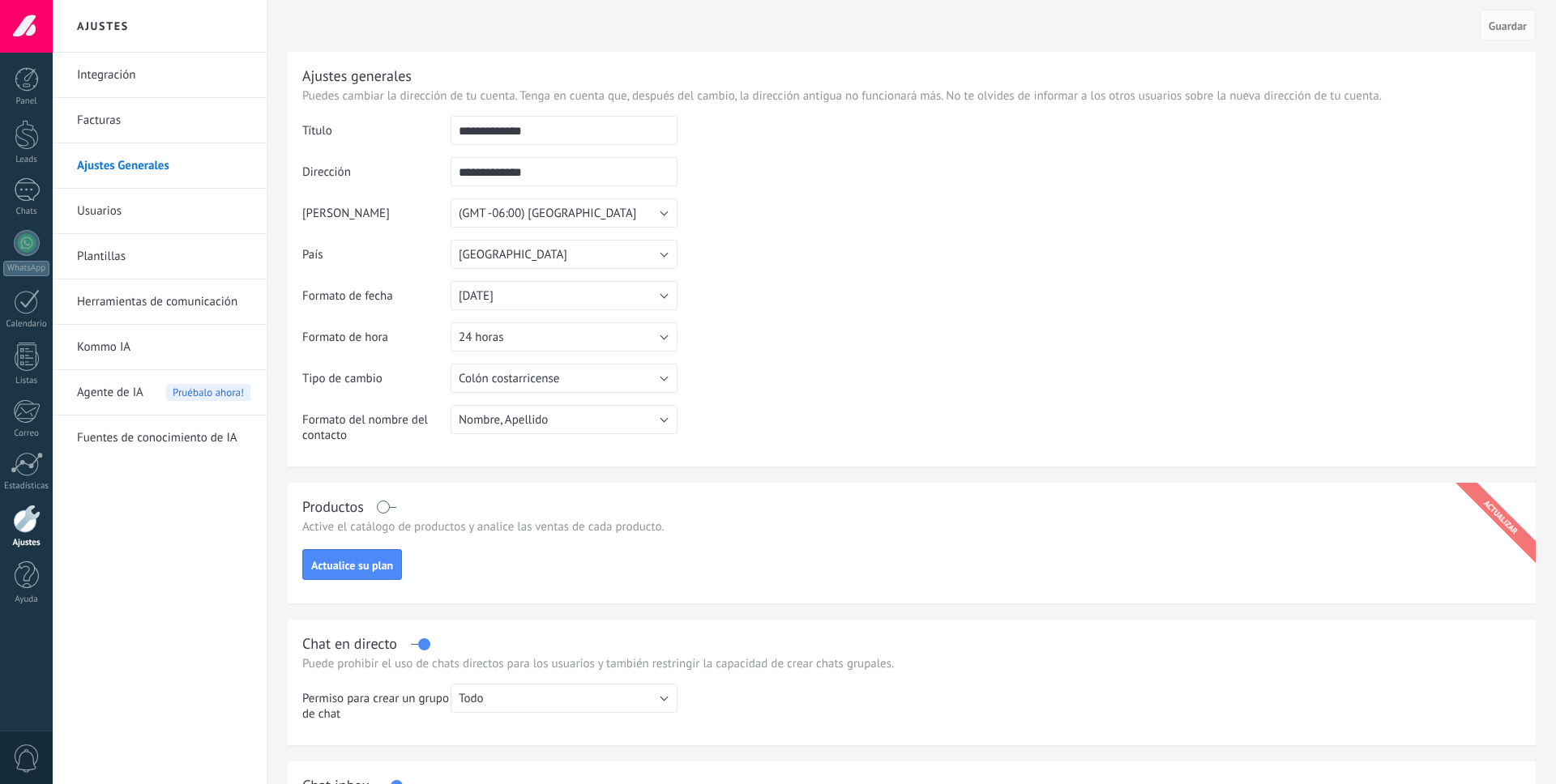
click at [522, 127] on input "**********" at bounding box center [564, 130] width 227 height 29
type input "*"
type input "********"
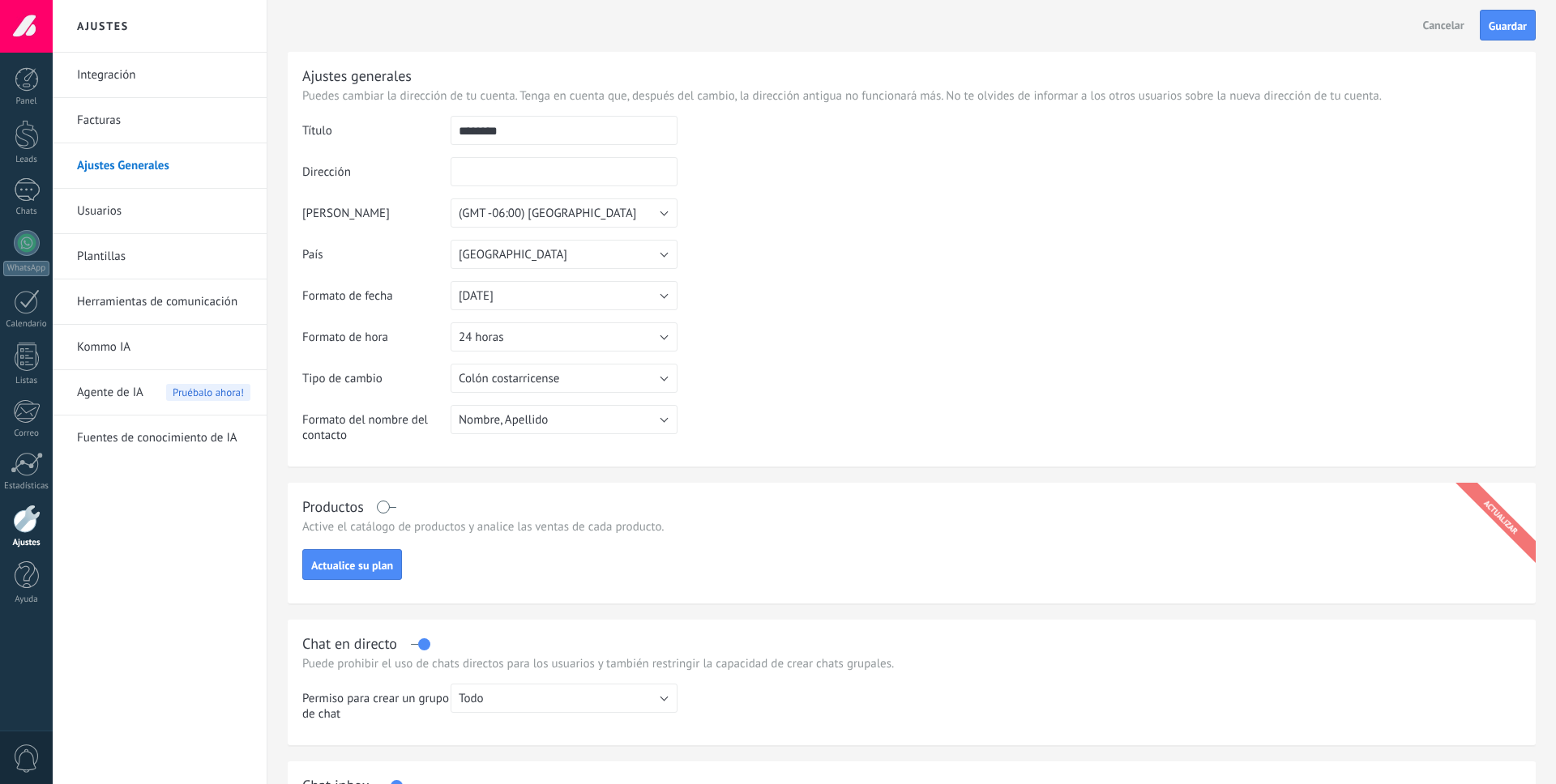
type input "*"
type input "********"
click at [1499, 16] on button "Guardar" at bounding box center [1508, 25] width 56 height 31
